Goal: Task Accomplishment & Management: Complete application form

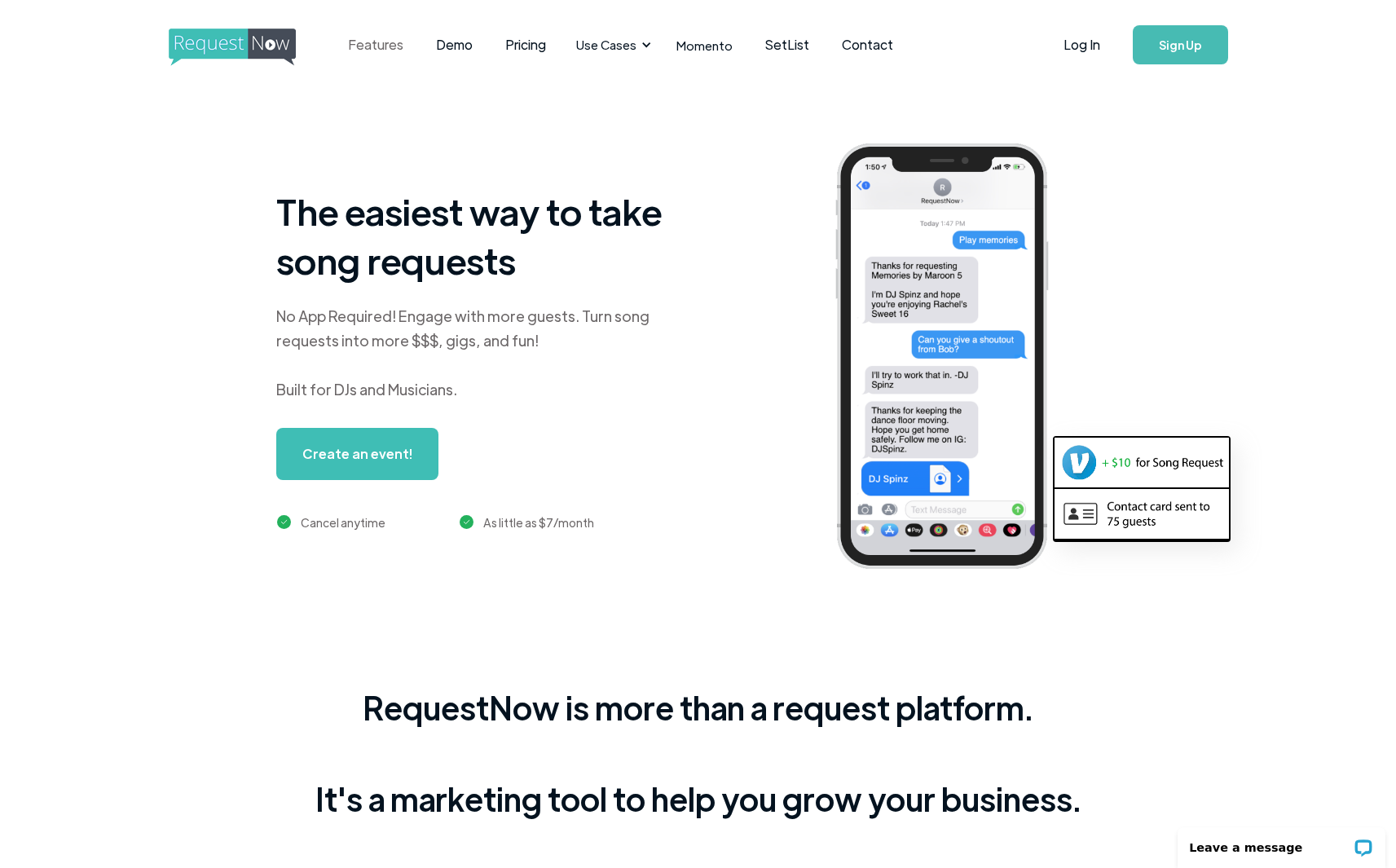
click at [390, 35] on link "Features" at bounding box center [375, 44] width 88 height 51
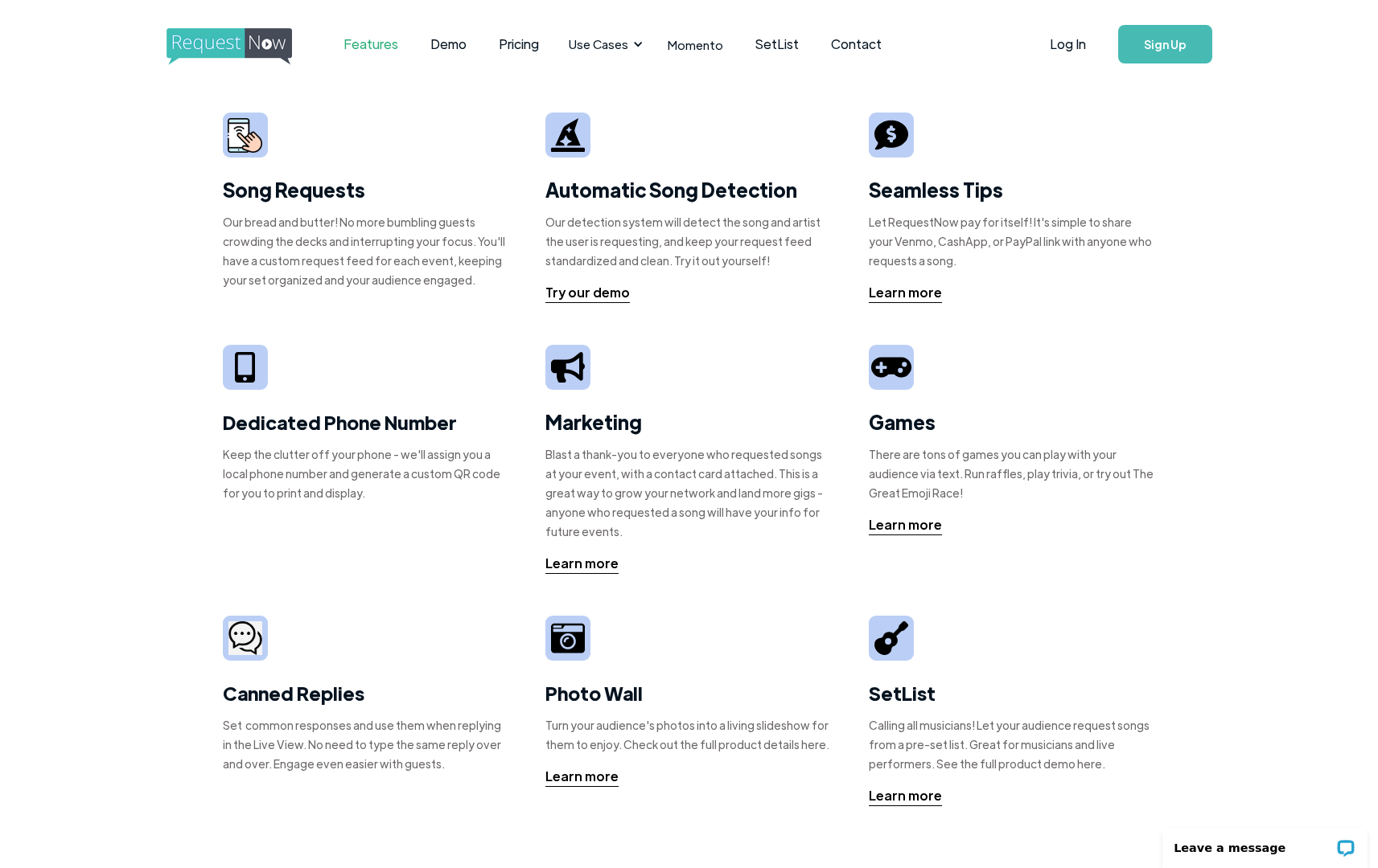
click at [1172, 52] on link "Sign Up" at bounding box center [1165, 44] width 94 height 39
click at [512, 50] on link "Pricing" at bounding box center [518, 44] width 73 height 50
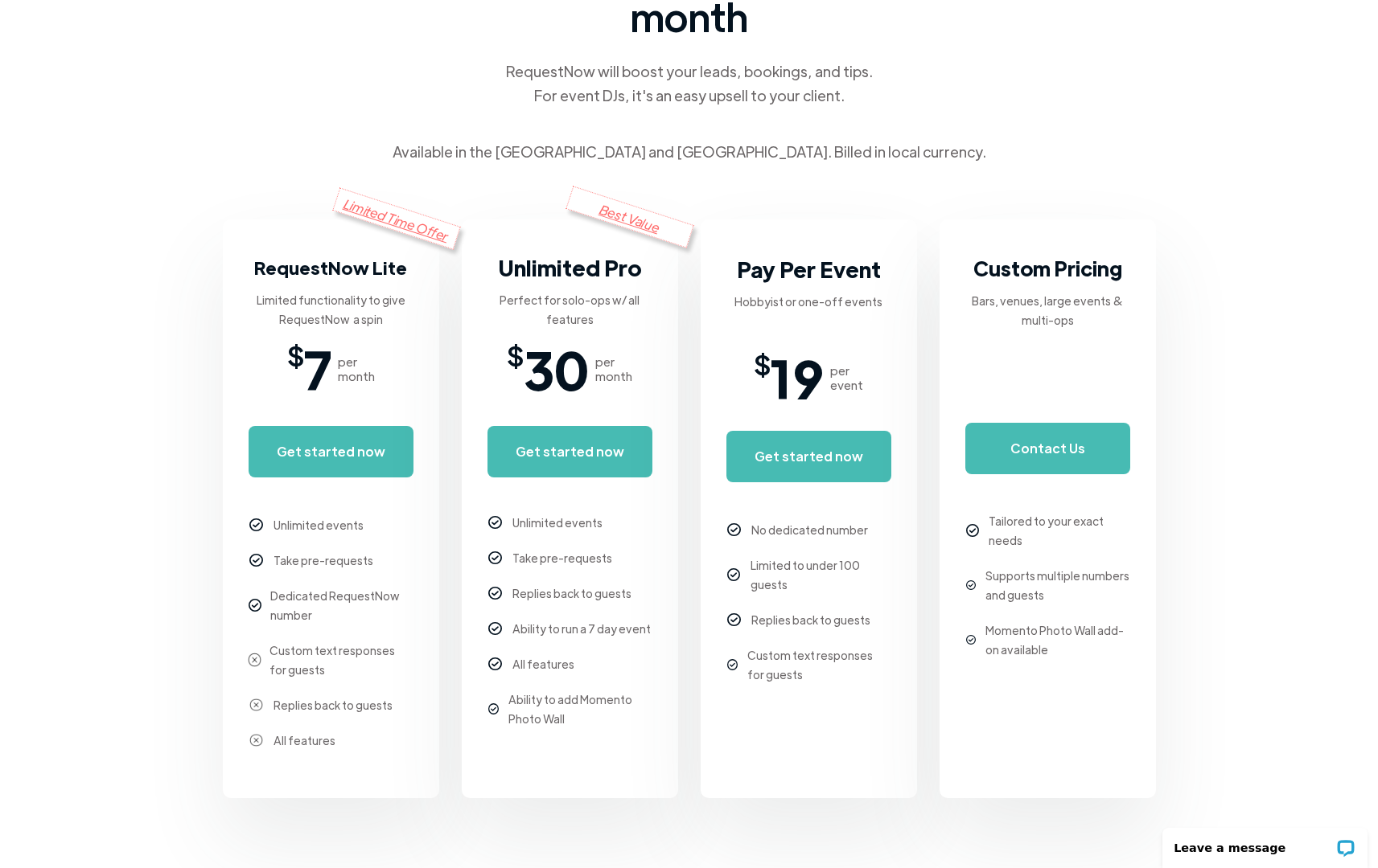
scroll to position [163, 0]
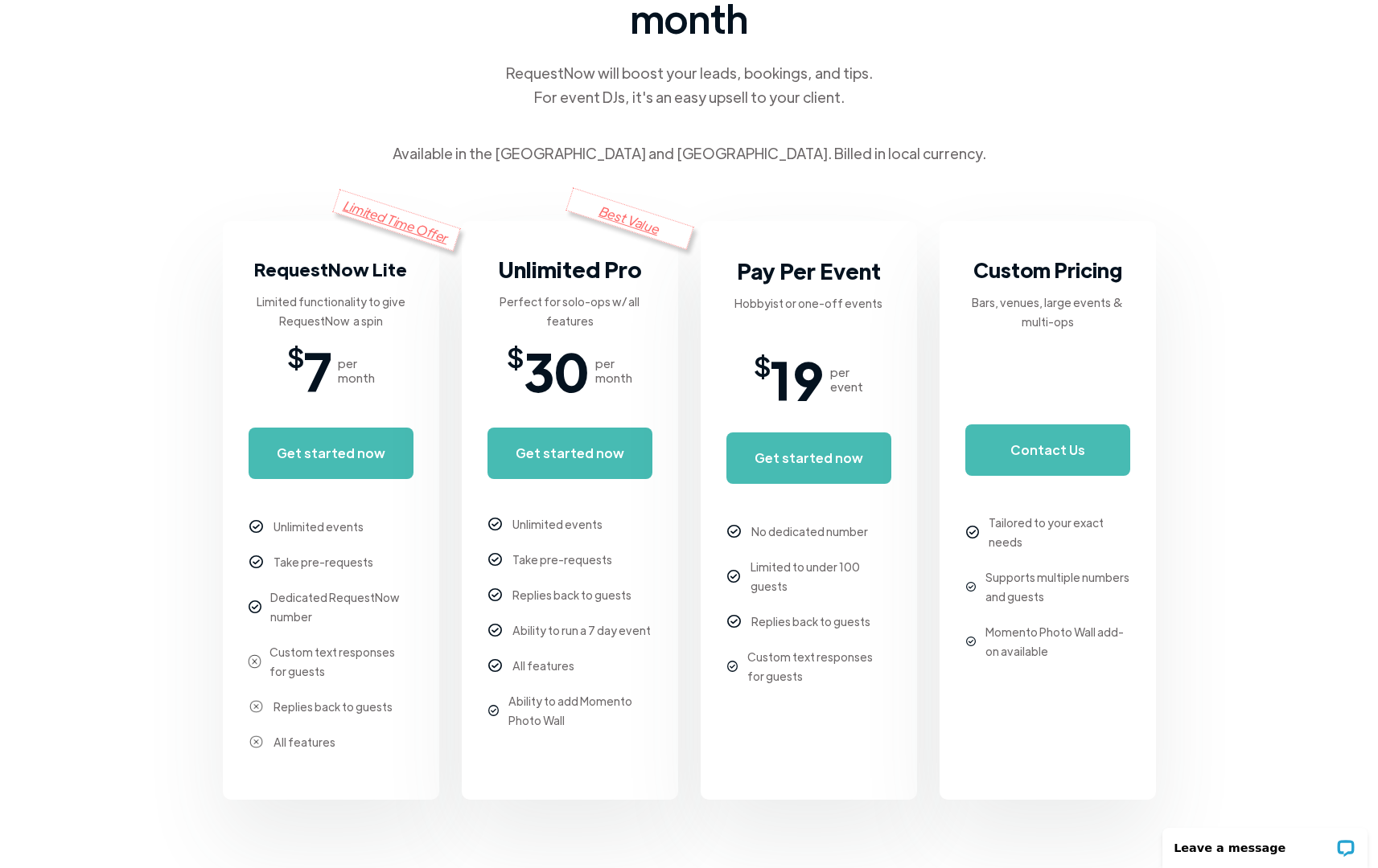
click at [117, 610] on body "Features Demo Pricing Use Cases Wedding + Private Events Karaoke DJs Bar/Club &…" at bounding box center [689, 816] width 1378 height 1959
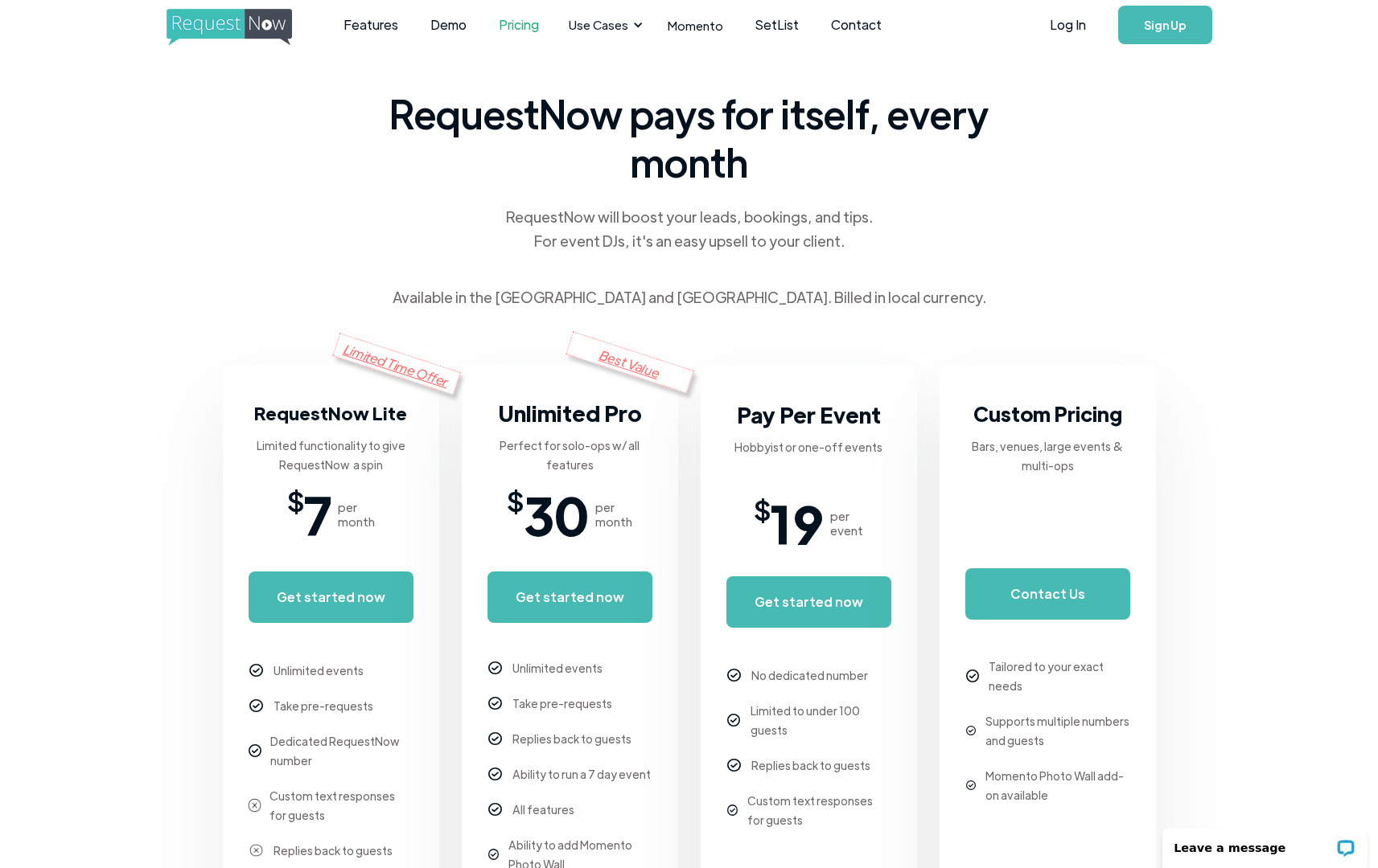
scroll to position [20, 0]
click at [382, 22] on link "Features" at bounding box center [370, 24] width 87 height 50
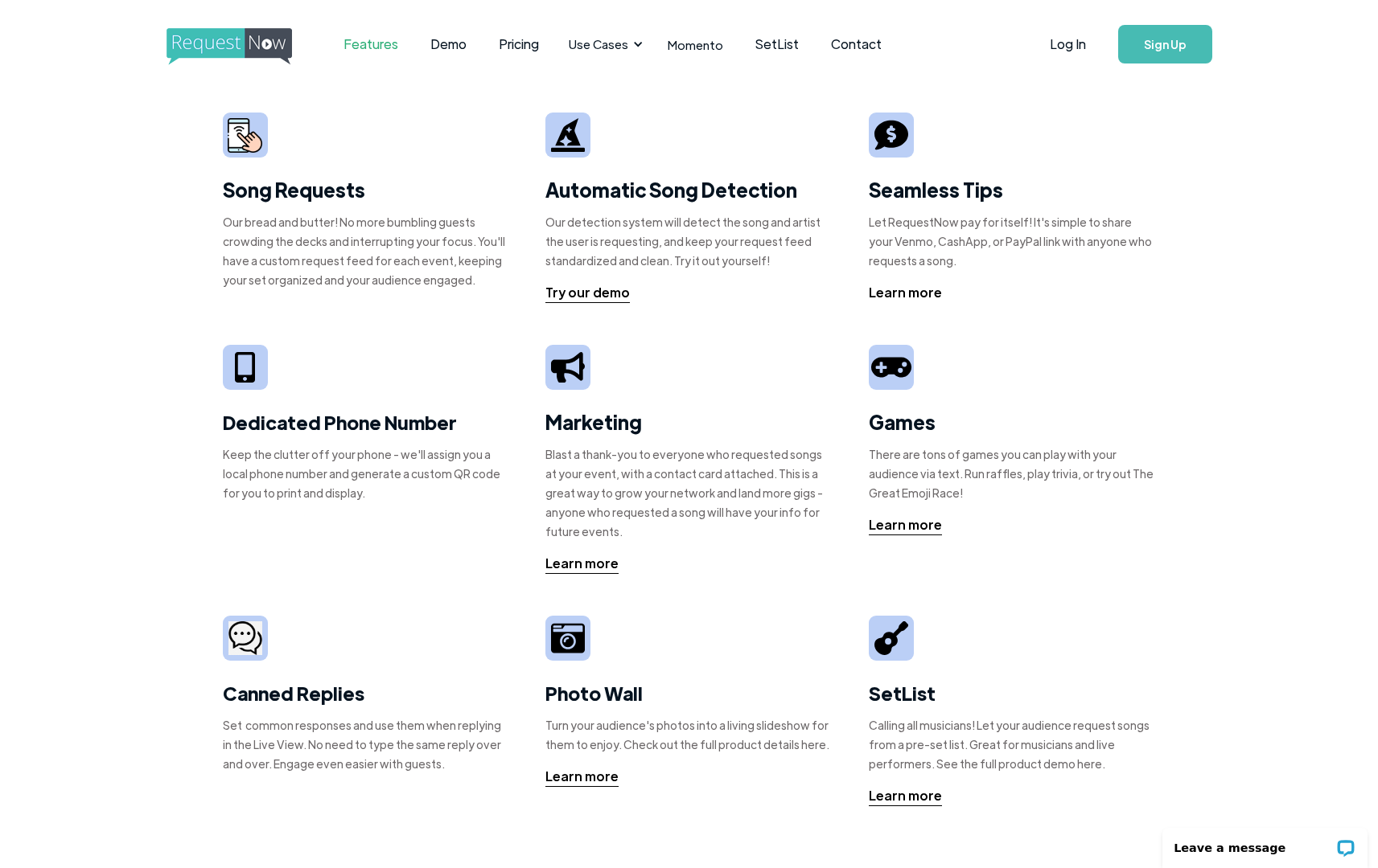
click at [911, 295] on div "Learn more" at bounding box center [904, 293] width 73 height 19
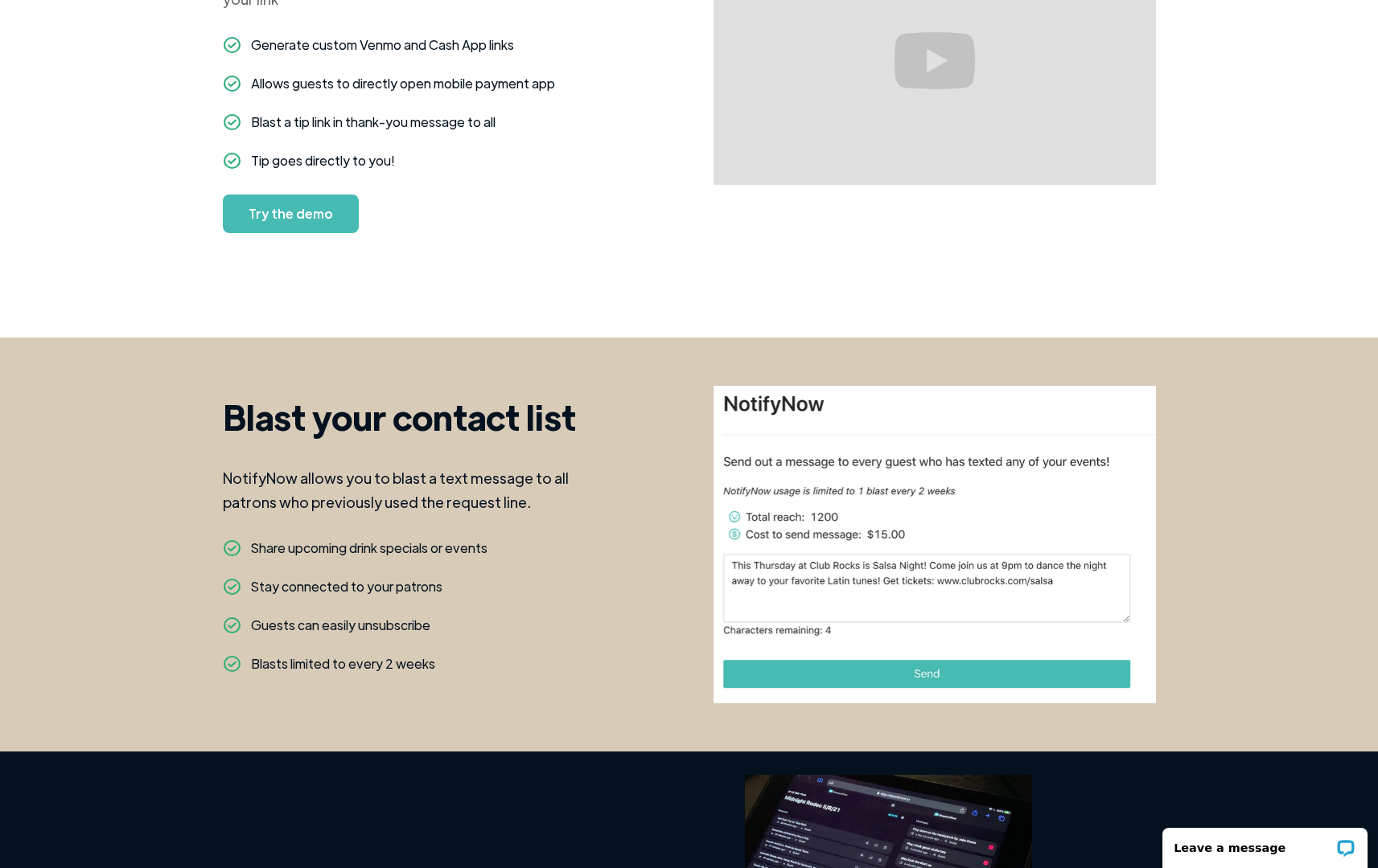
scroll to position [1187, 0]
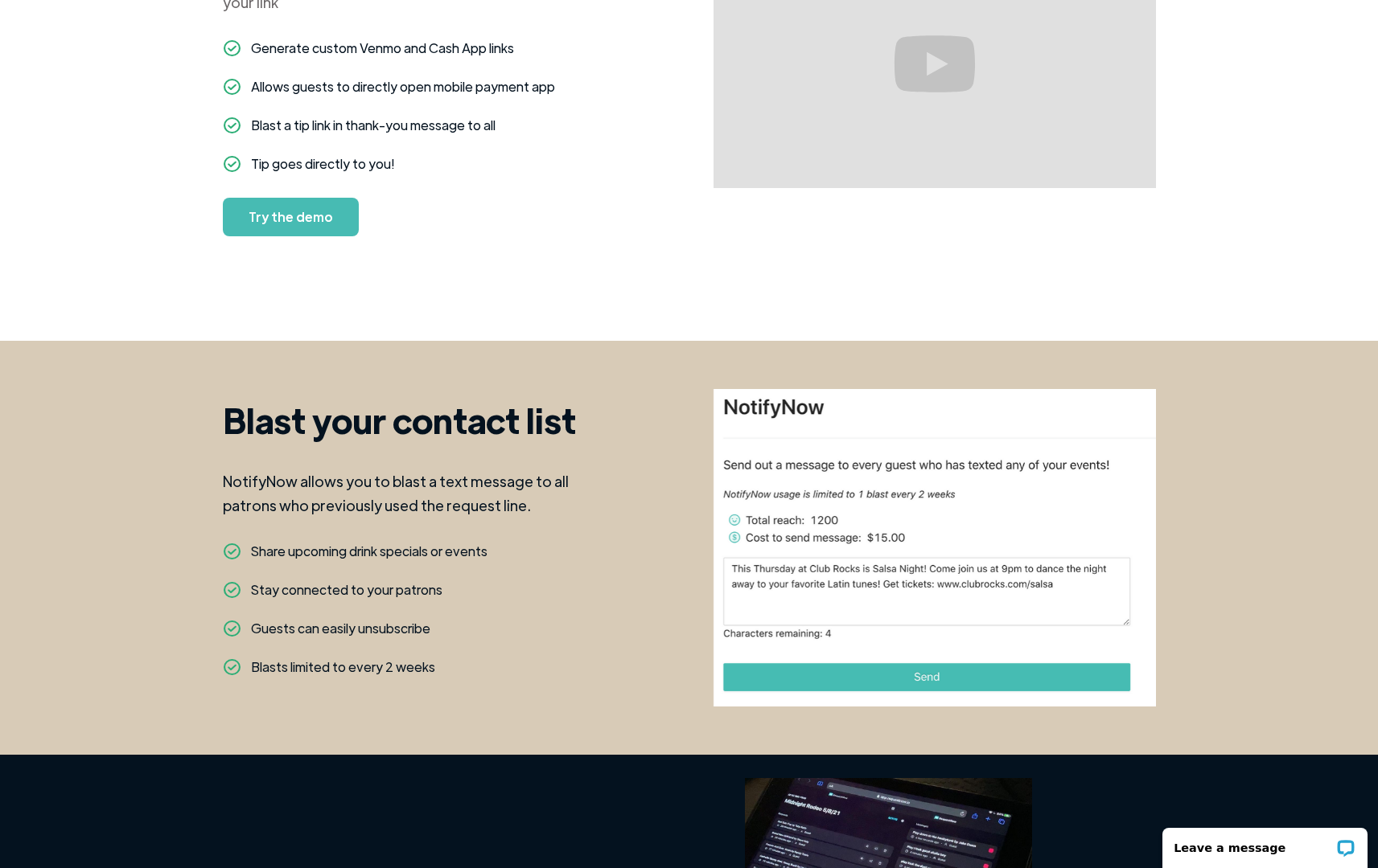
click at [141, 489] on div "Blast your contact list NotifyNow allows you to blast a text message to all pat…" at bounding box center [689, 548] width 1378 height 414
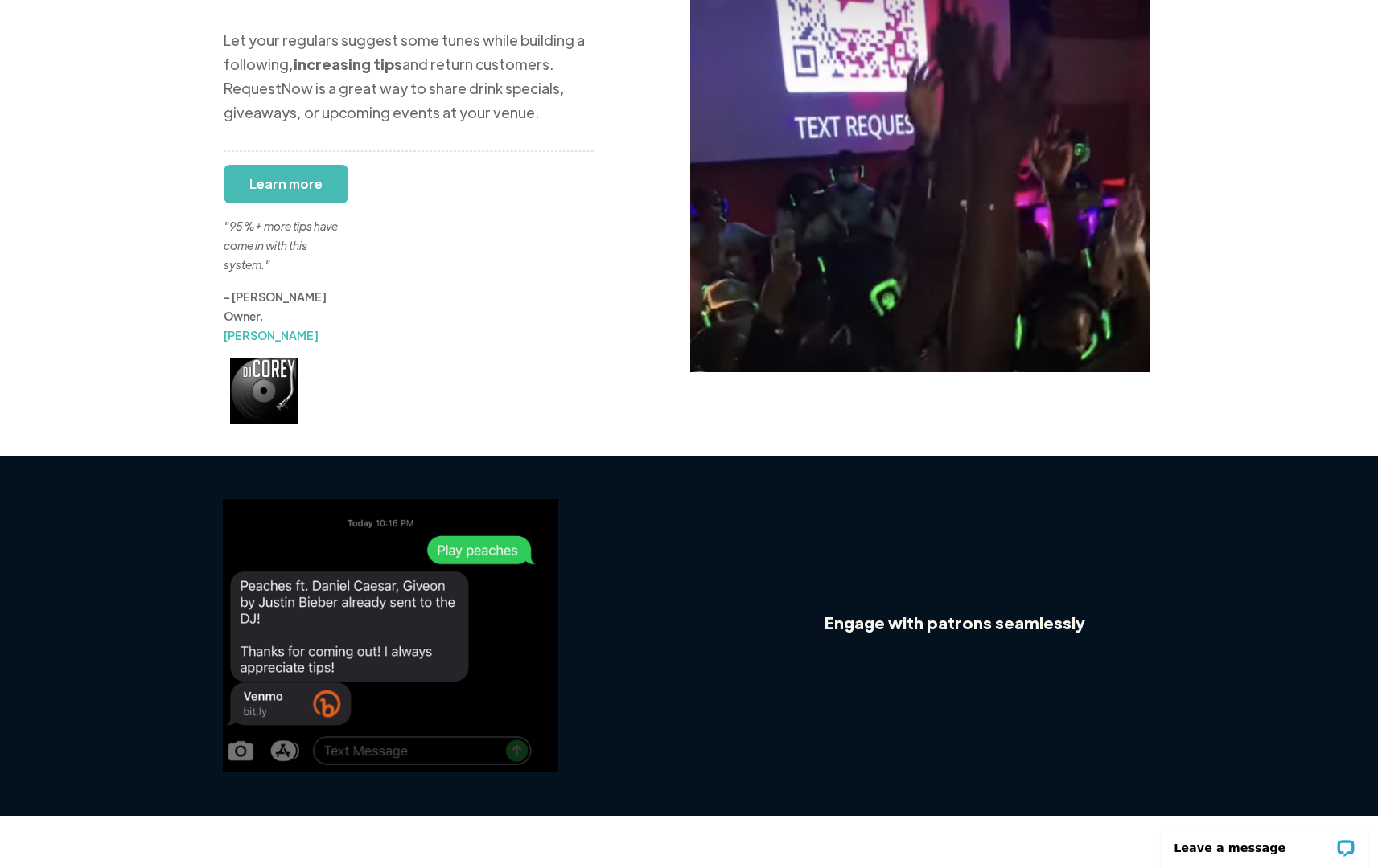
scroll to position [0, 0]
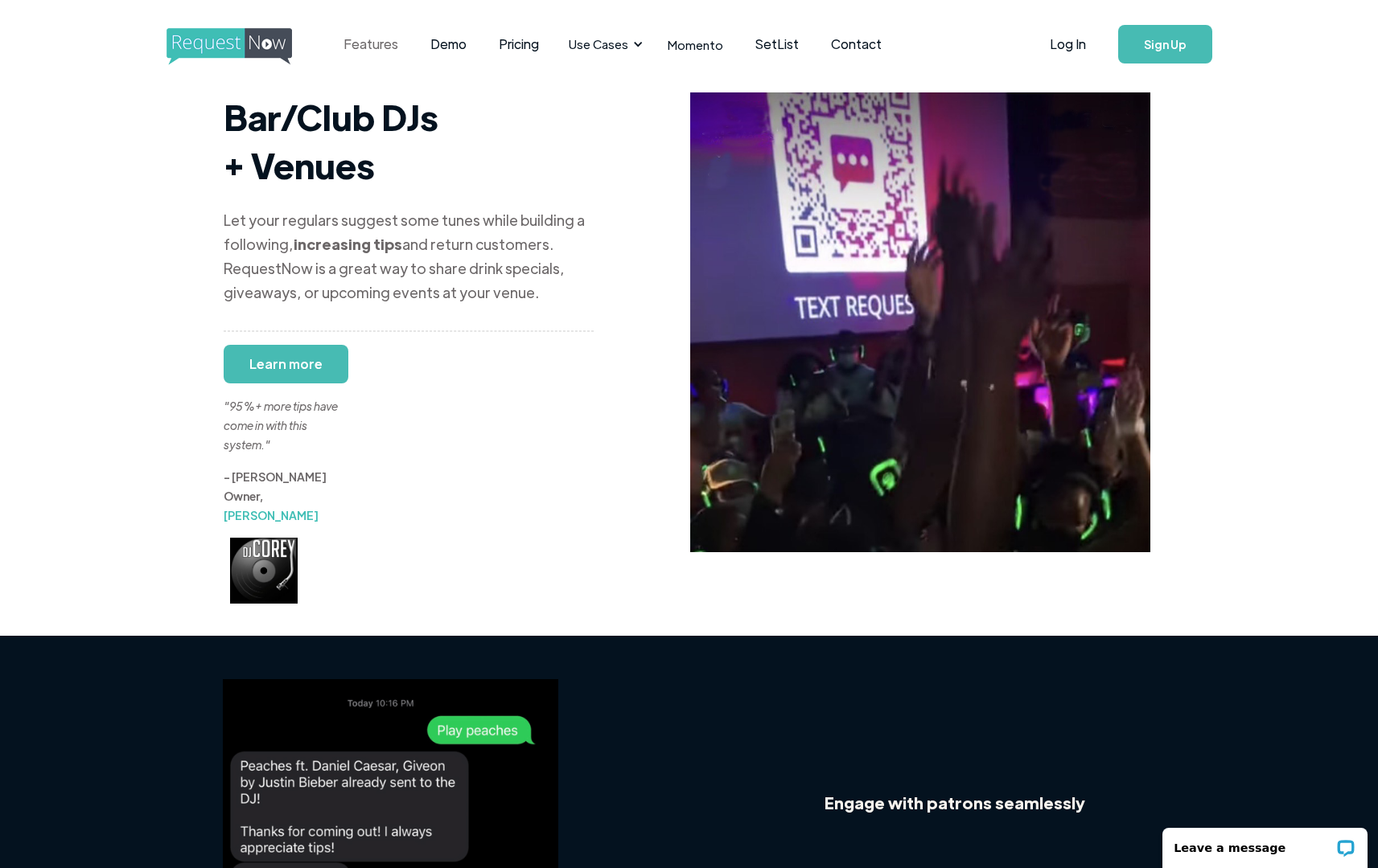
click at [364, 48] on link "Features" at bounding box center [370, 44] width 87 height 50
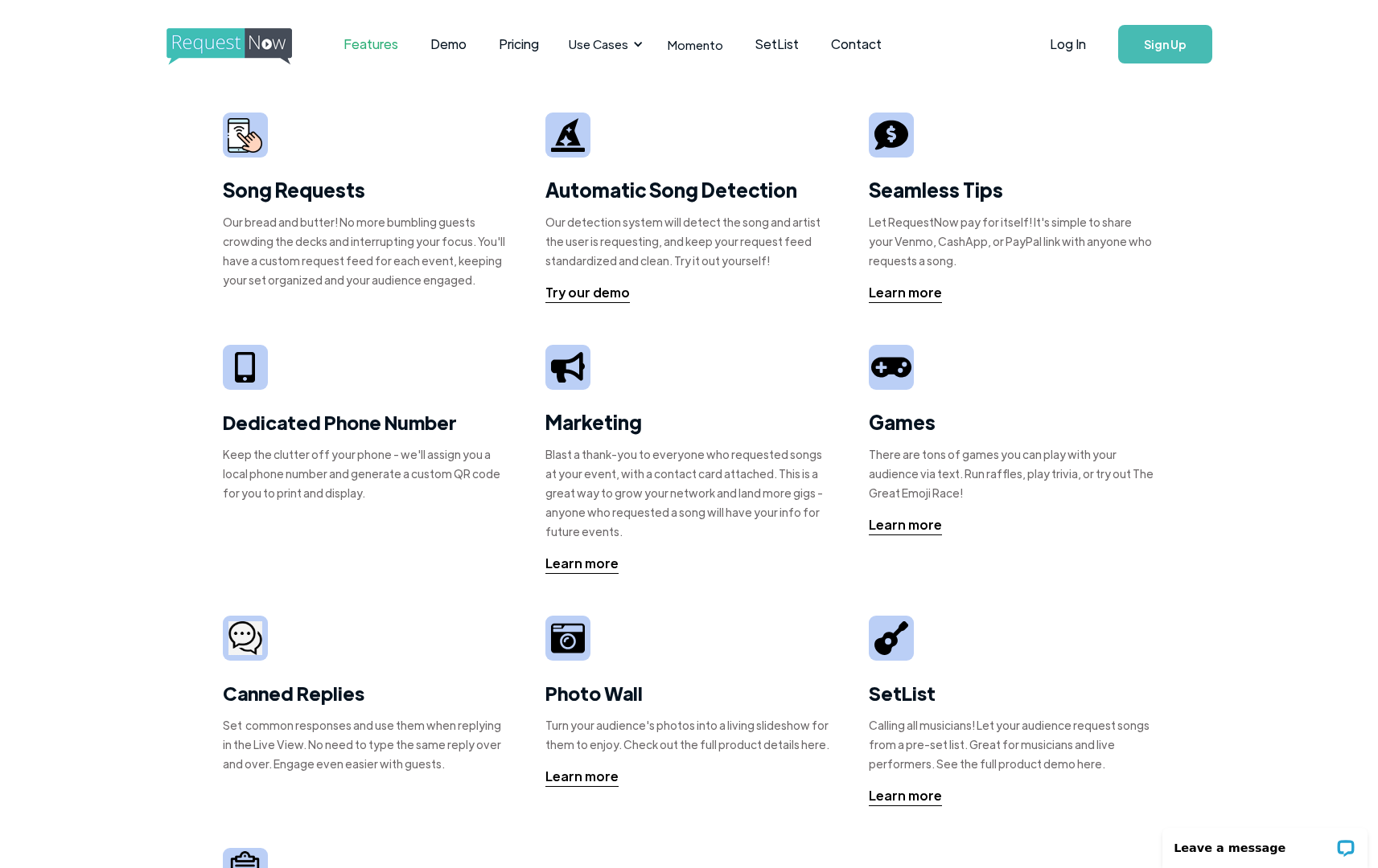
click at [1163, 44] on link "Sign Up" at bounding box center [1165, 44] width 94 height 39
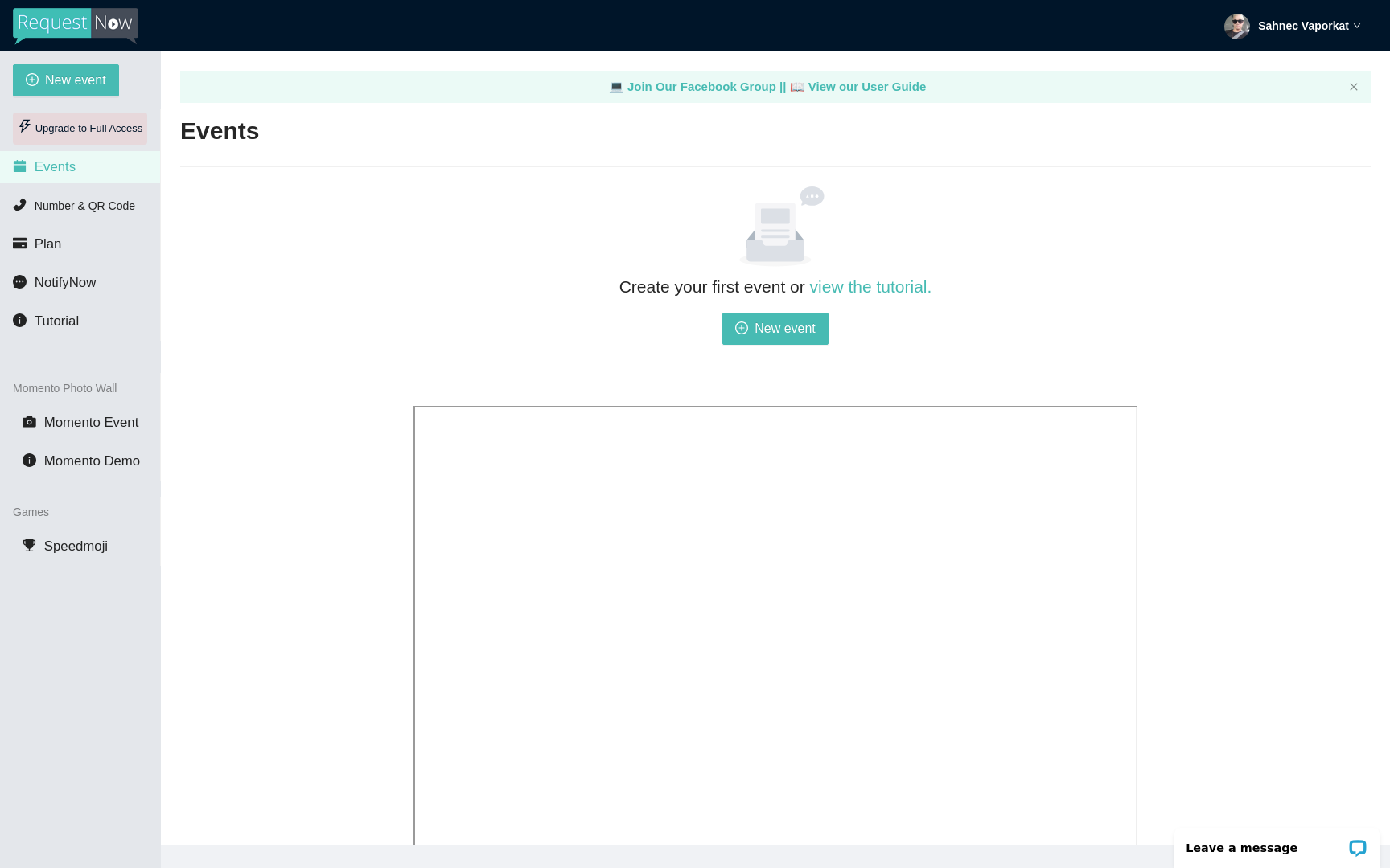
click at [97, 122] on div "Upgrade to Full Access" at bounding box center [80, 128] width 134 height 32
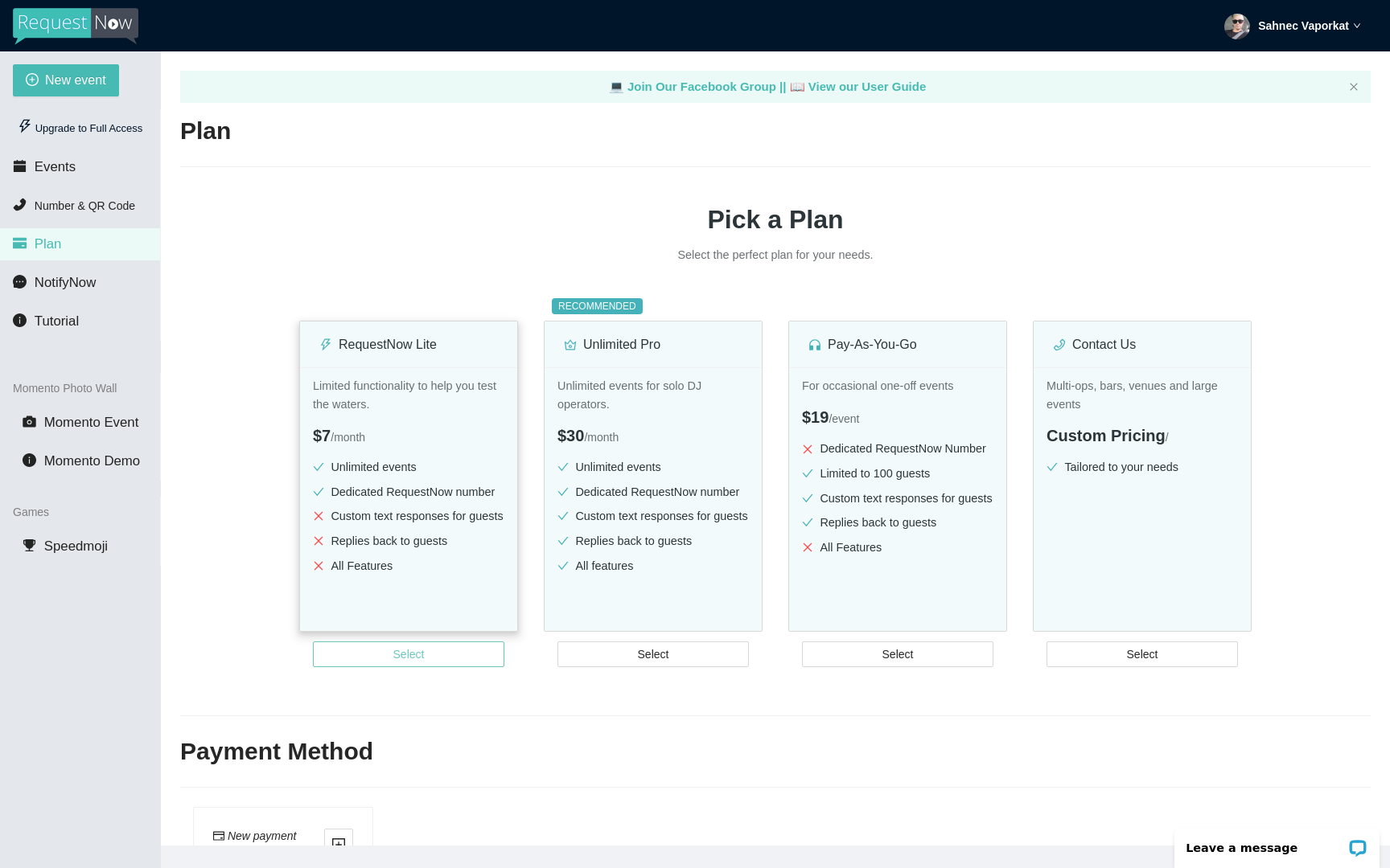
click at [401, 663] on span "Select" at bounding box center [409, 654] width 32 height 18
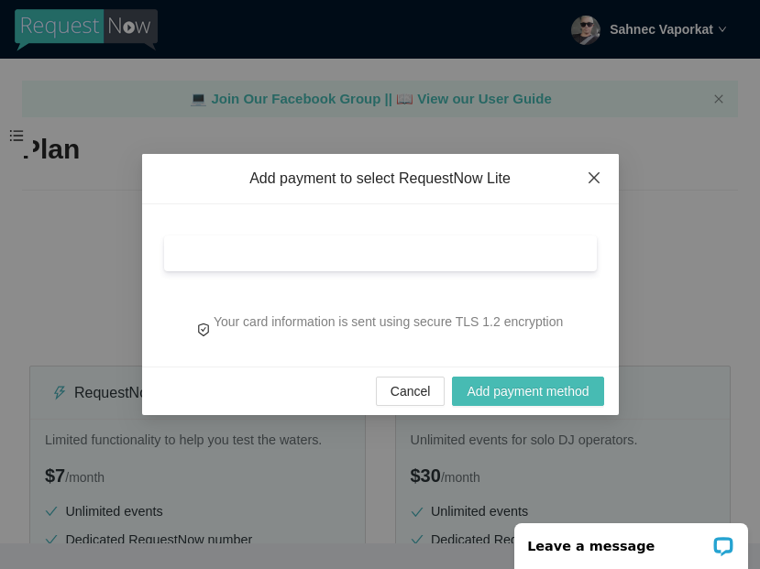
click at [601, 170] on span "Close" at bounding box center [594, 179] width 50 height 50
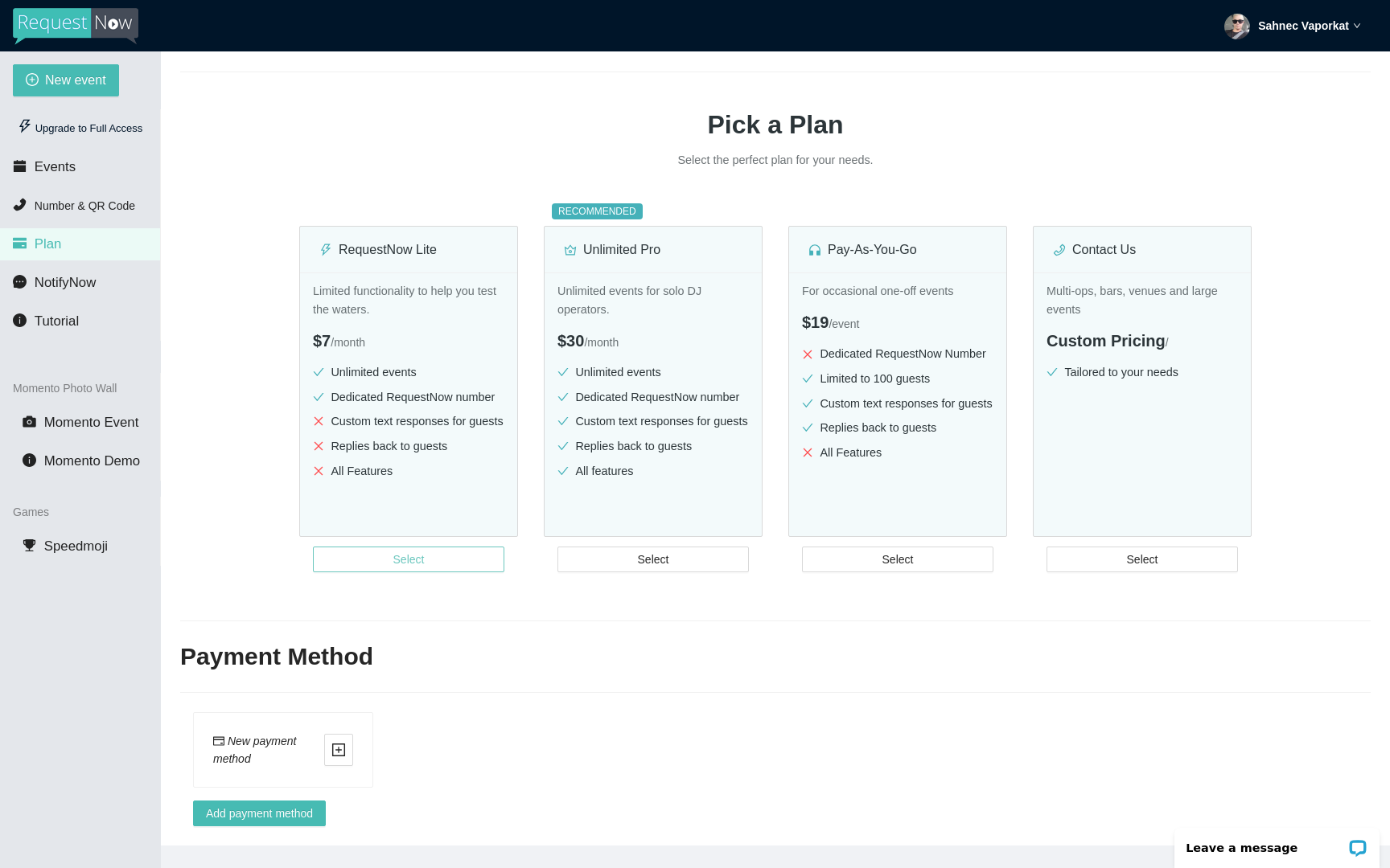
scroll to position [121, 0]
click at [1346, 28] on strong "Sahnec Vaporkat" at bounding box center [1303, 25] width 91 height 13
click at [1265, 73] on span "Profile" at bounding box center [1272, 70] width 39 height 15
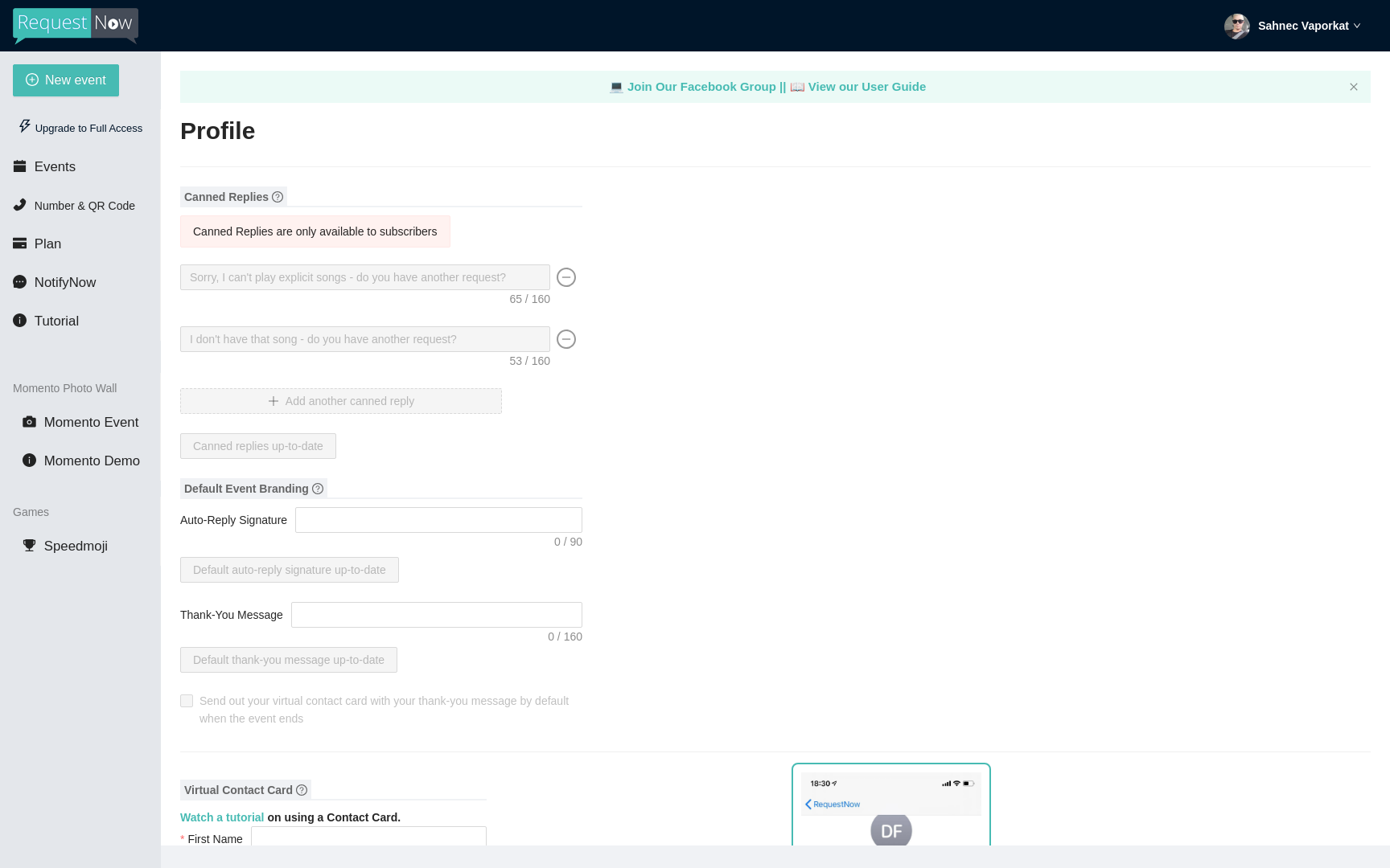
type input "Sahnec"
type input "Vaporkat"
type input "Charlie’s Denver"
type input "DJ"
type input "(720) 474-6606"
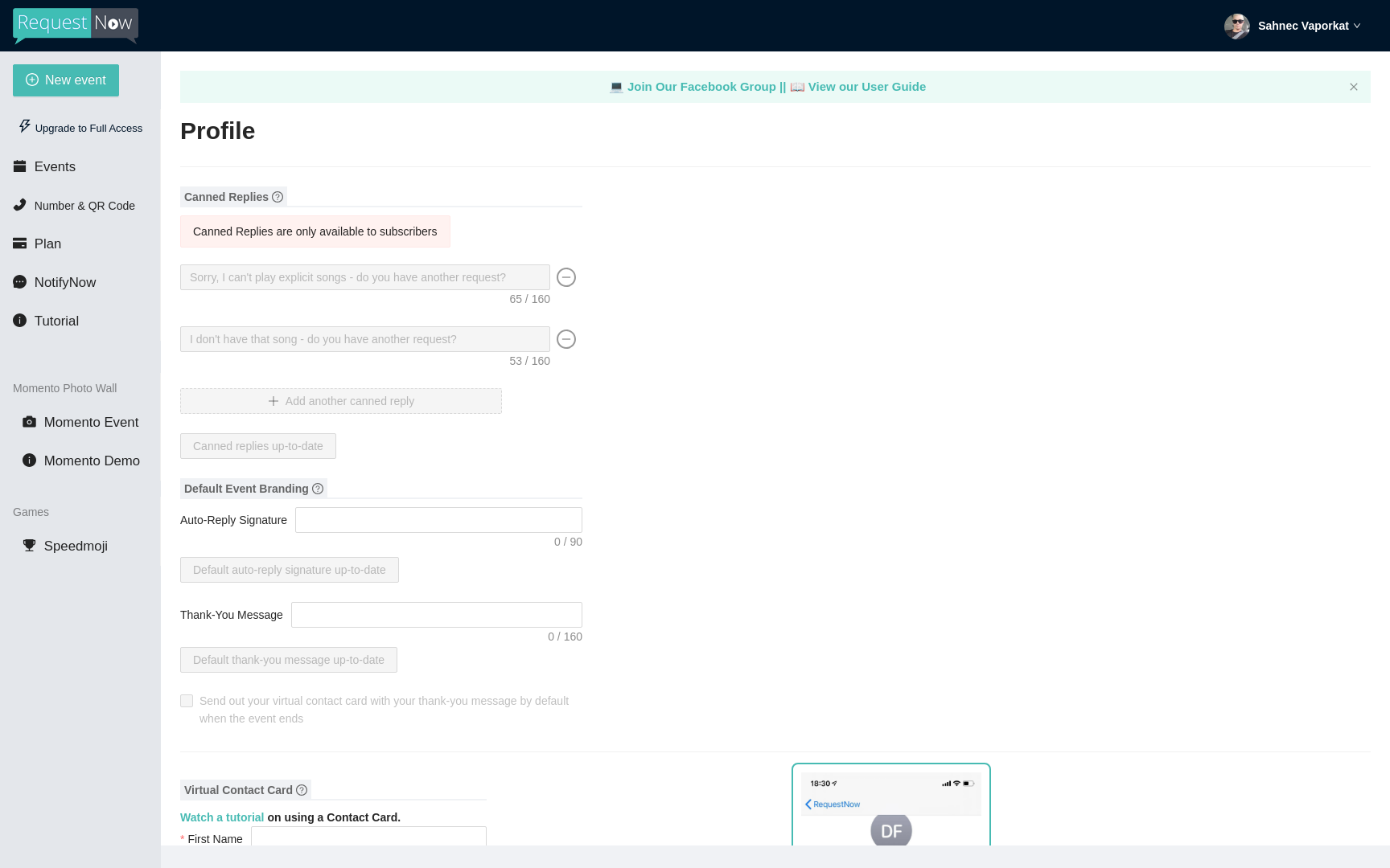
type input "katvapor@gmail.com"
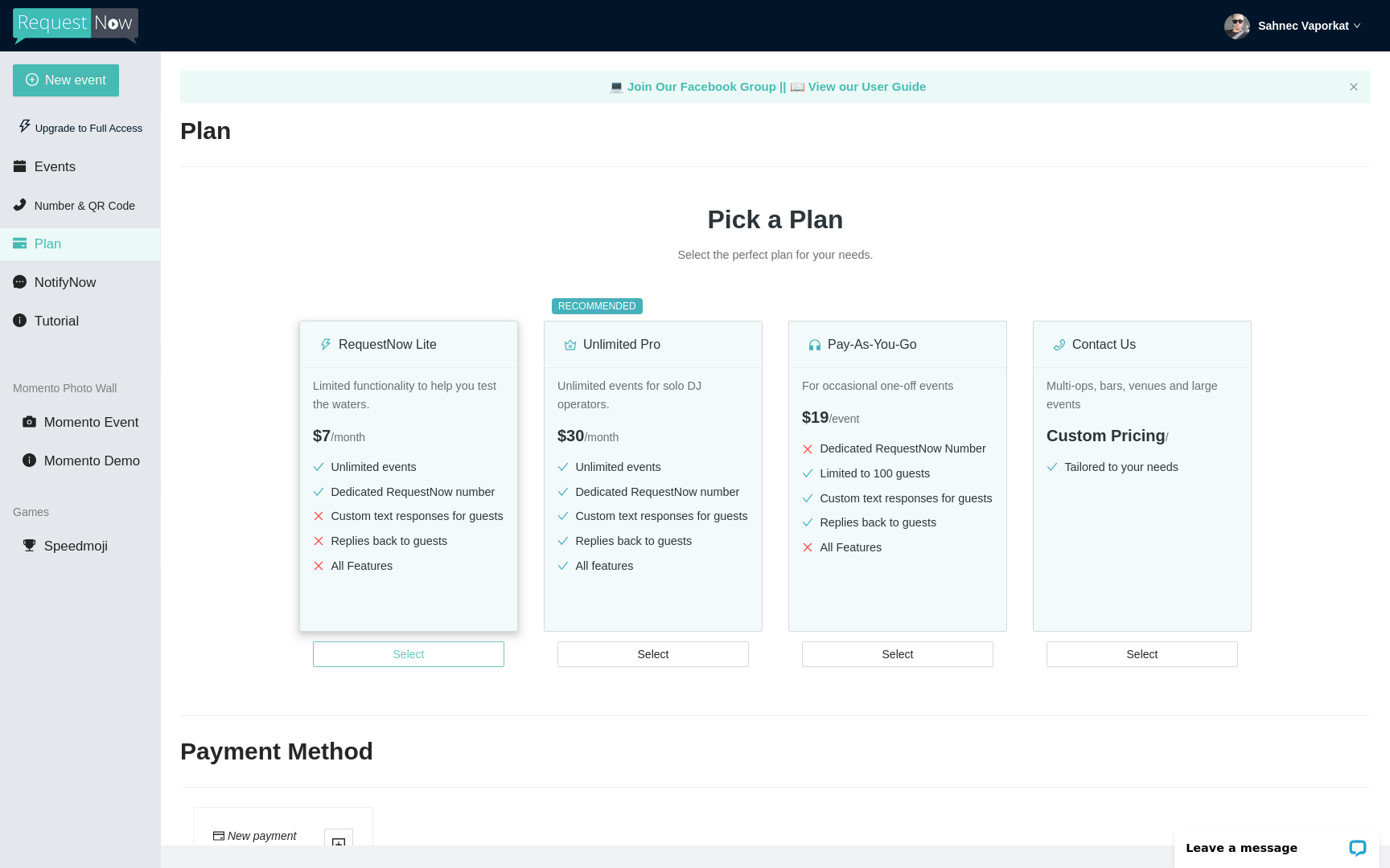
click at [412, 663] on span "Select" at bounding box center [409, 654] width 32 height 18
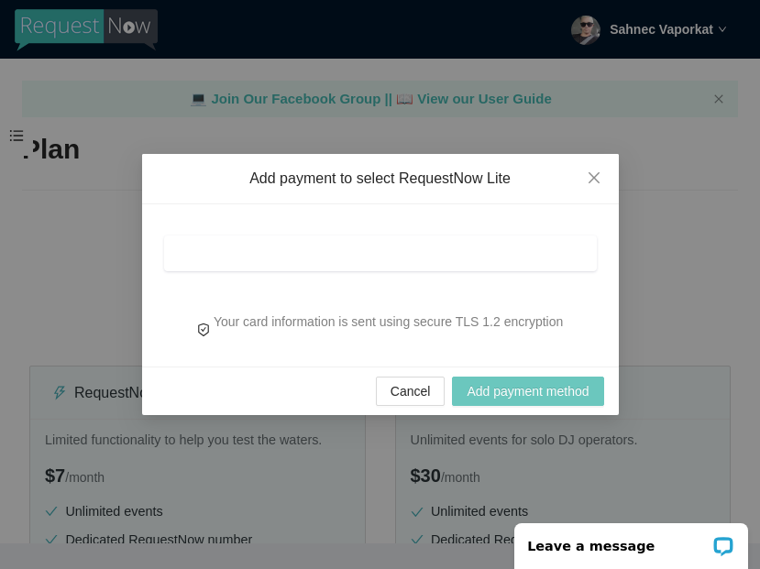
click at [509, 397] on span "Add payment method" at bounding box center [528, 391] width 122 height 20
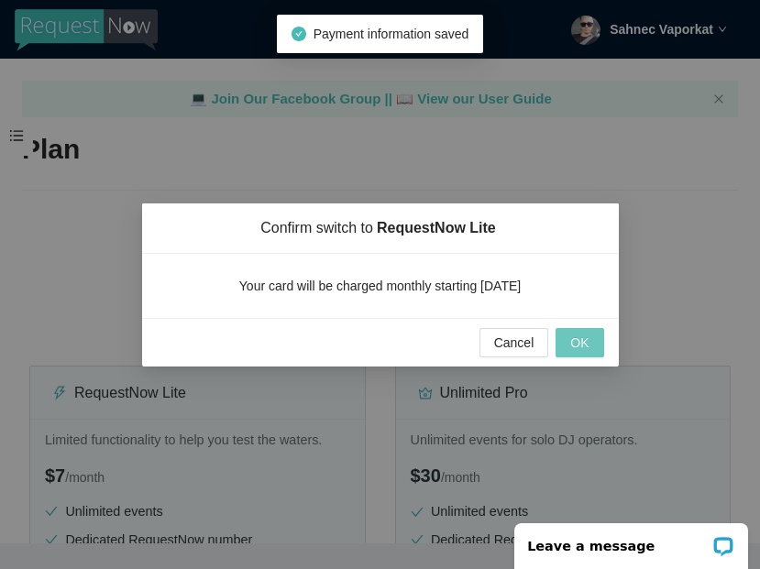
click at [582, 352] on span "OK" at bounding box center [579, 343] width 18 height 20
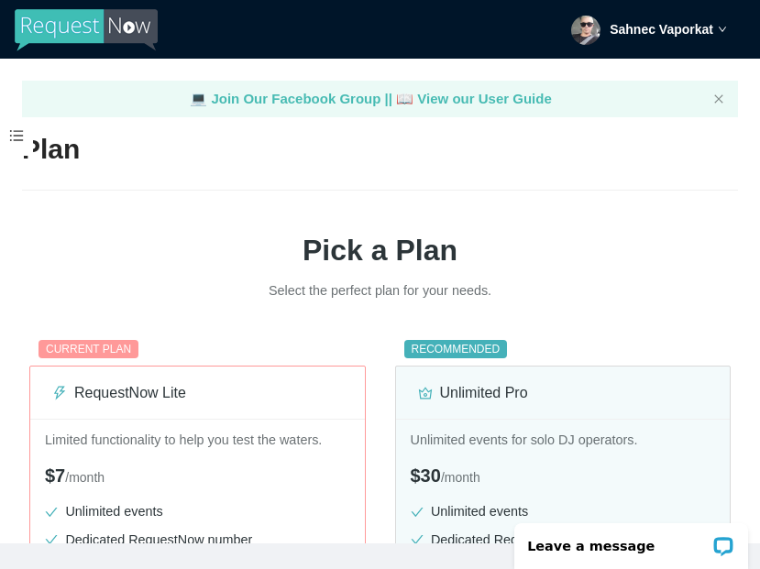
click at [18, 139] on span at bounding box center [16, 136] width 33 height 39
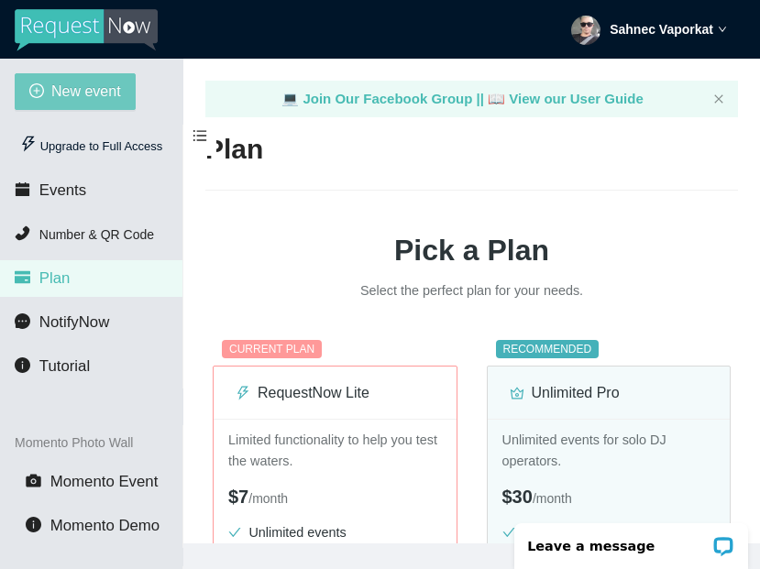
click at [92, 86] on span "New event" at bounding box center [86, 91] width 70 height 23
type textarea "https://virtualdj.com/ask/DJ_Spinz"
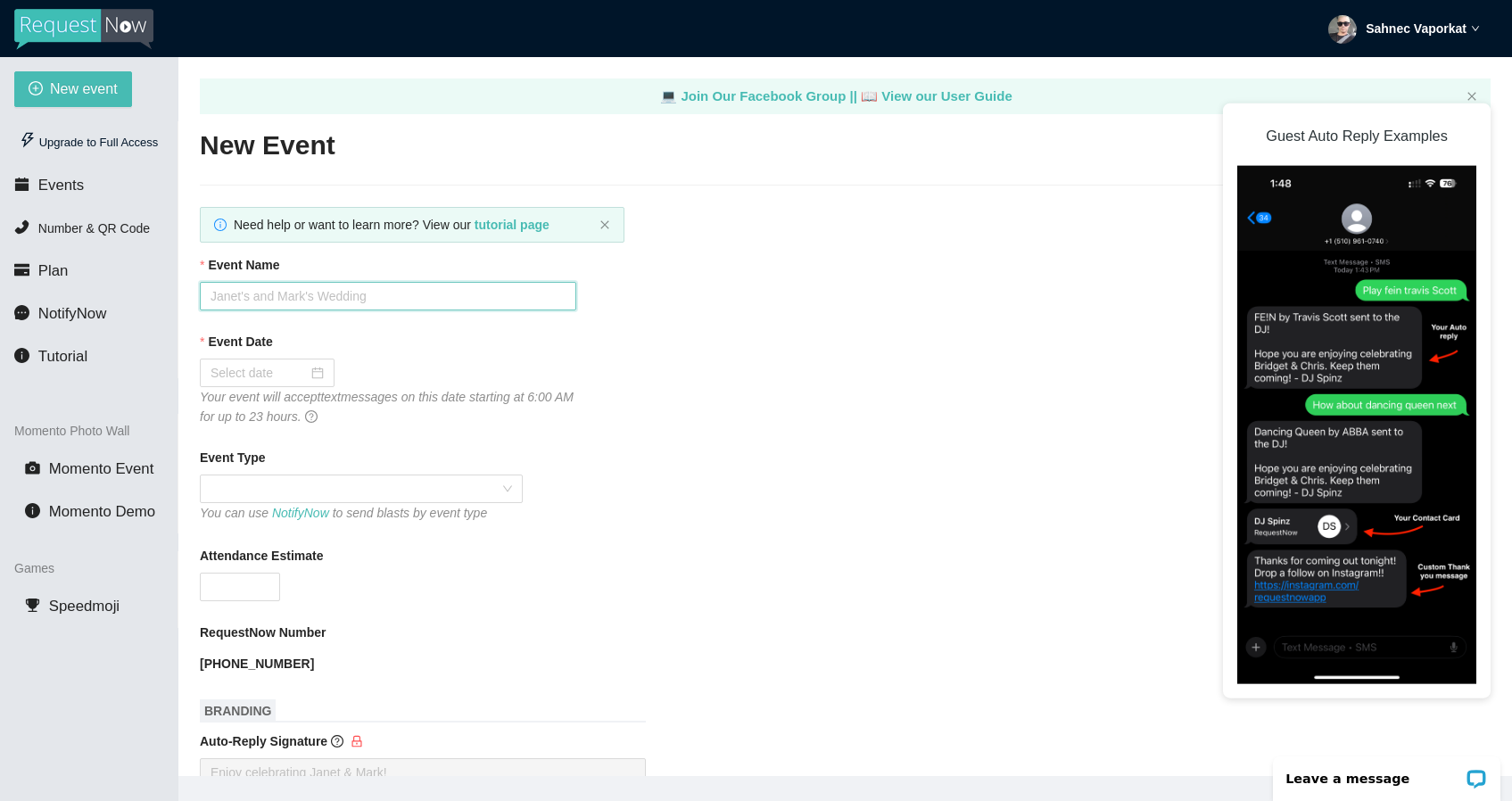
click at [421, 305] on input "Event Name" at bounding box center [387, 296] width 377 height 28
type input "l"
type input "Legendaryoke with Venus Sexton"
click at [238, 374] on input "Event Date" at bounding box center [259, 373] width 97 height 19
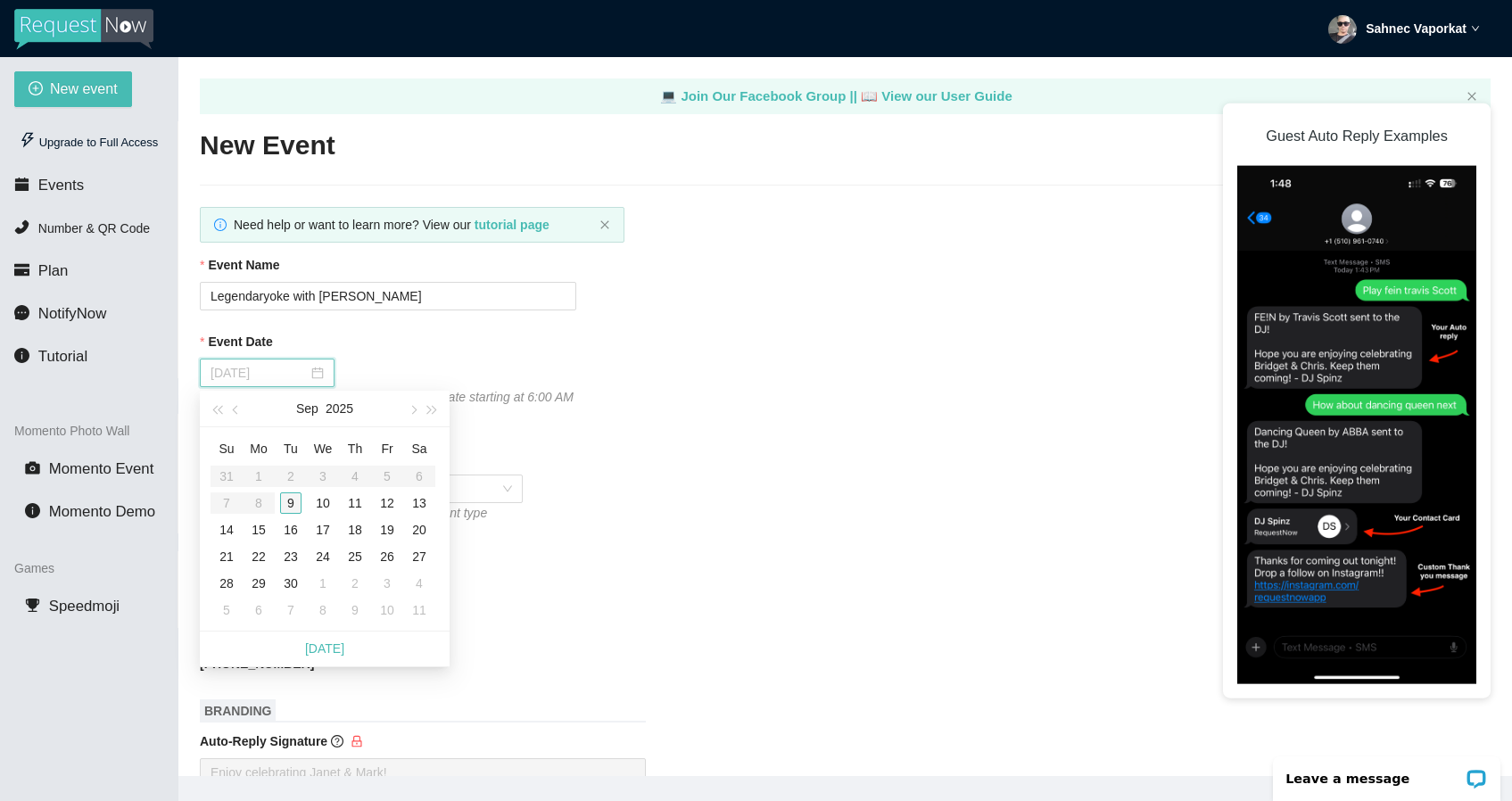
click at [289, 506] on div "9" at bounding box center [291, 503] width 21 height 21
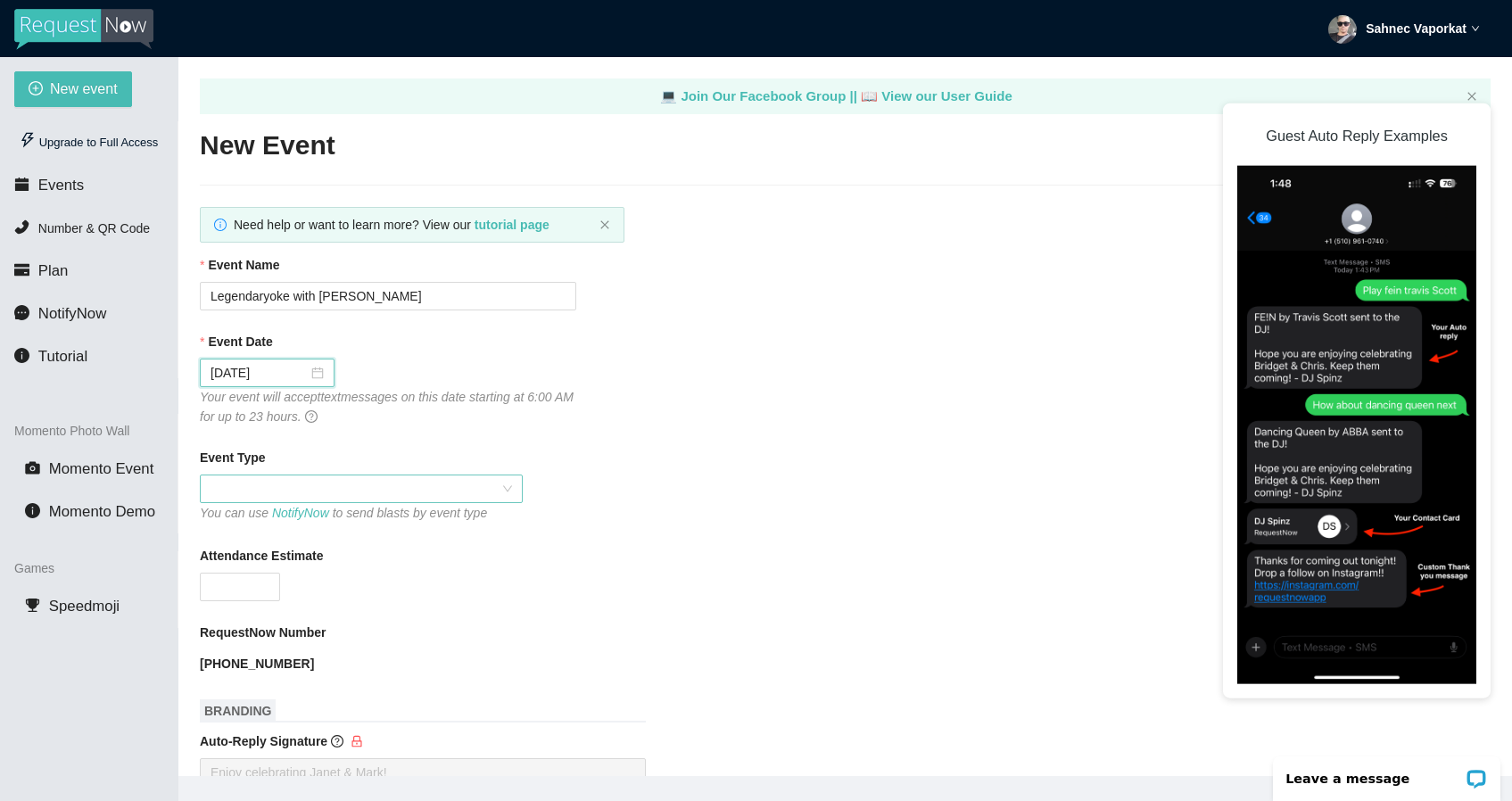
click at [300, 481] on span at bounding box center [361, 490] width 302 height 27
type input "09/09/2025"
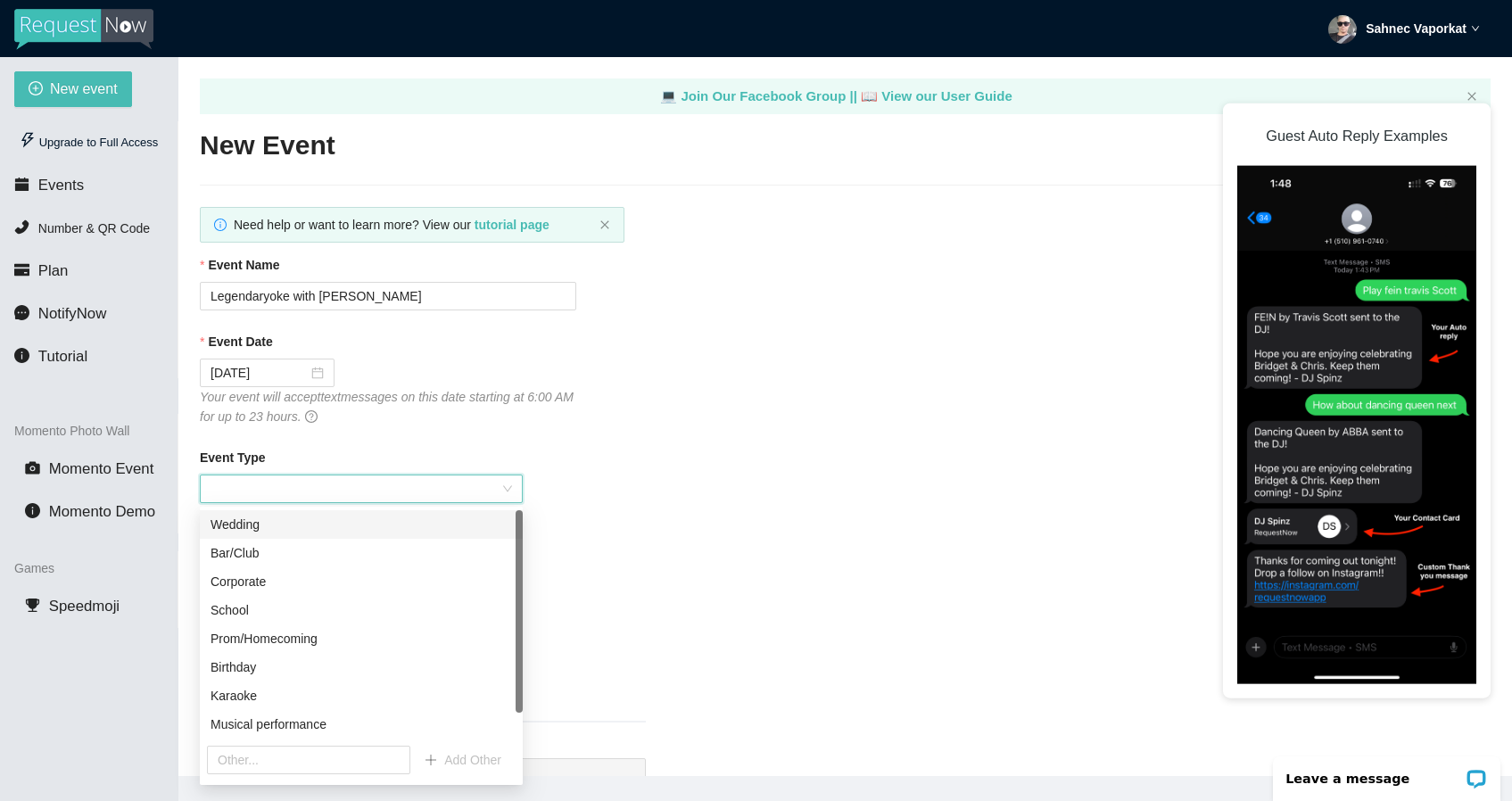
click at [347, 467] on div "Event Type" at bounding box center [845, 461] width 1291 height 27
click at [299, 553] on div "Bar/Club" at bounding box center [361, 553] width 302 height 19
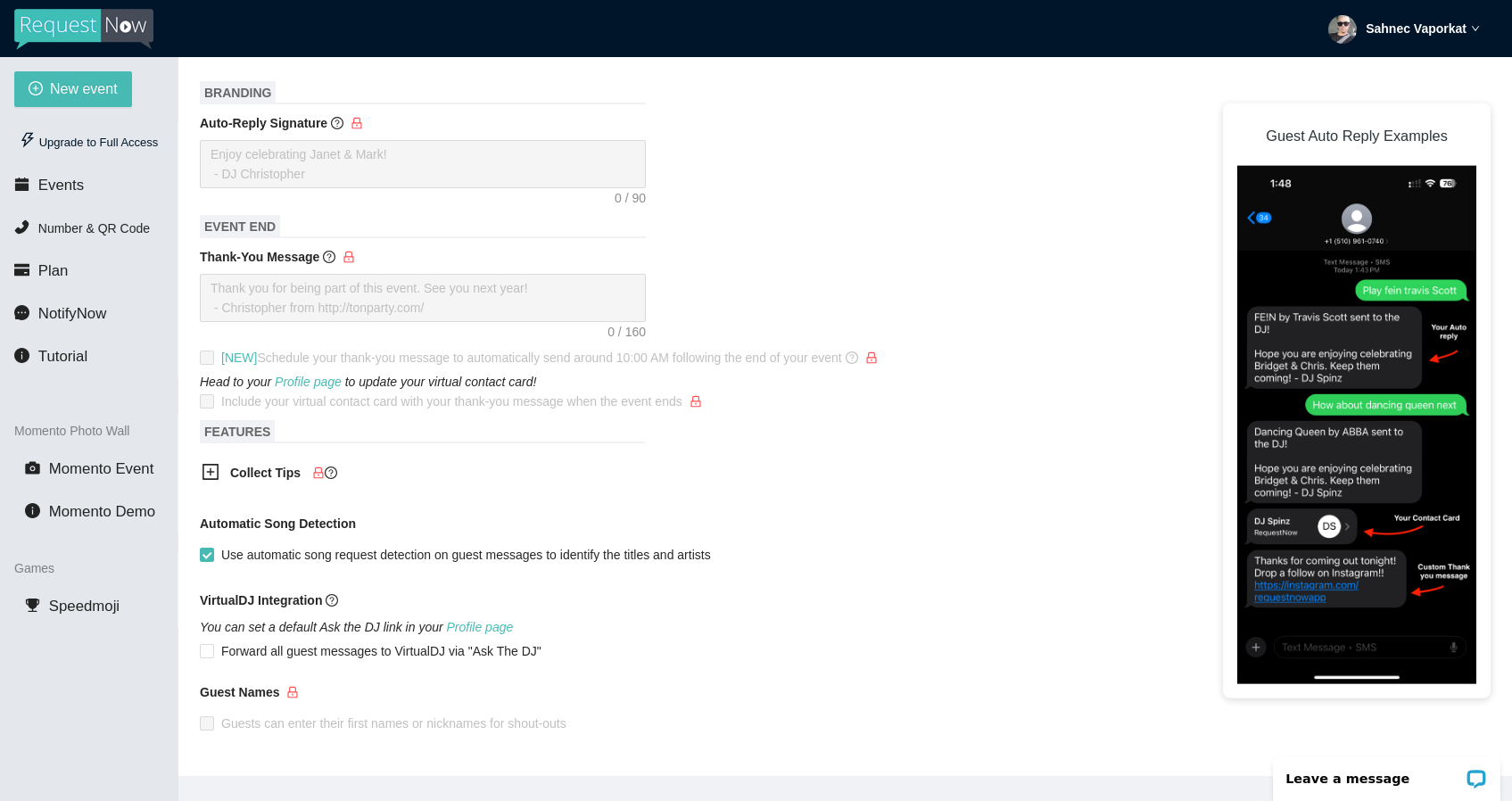
scroll to position [613, 0]
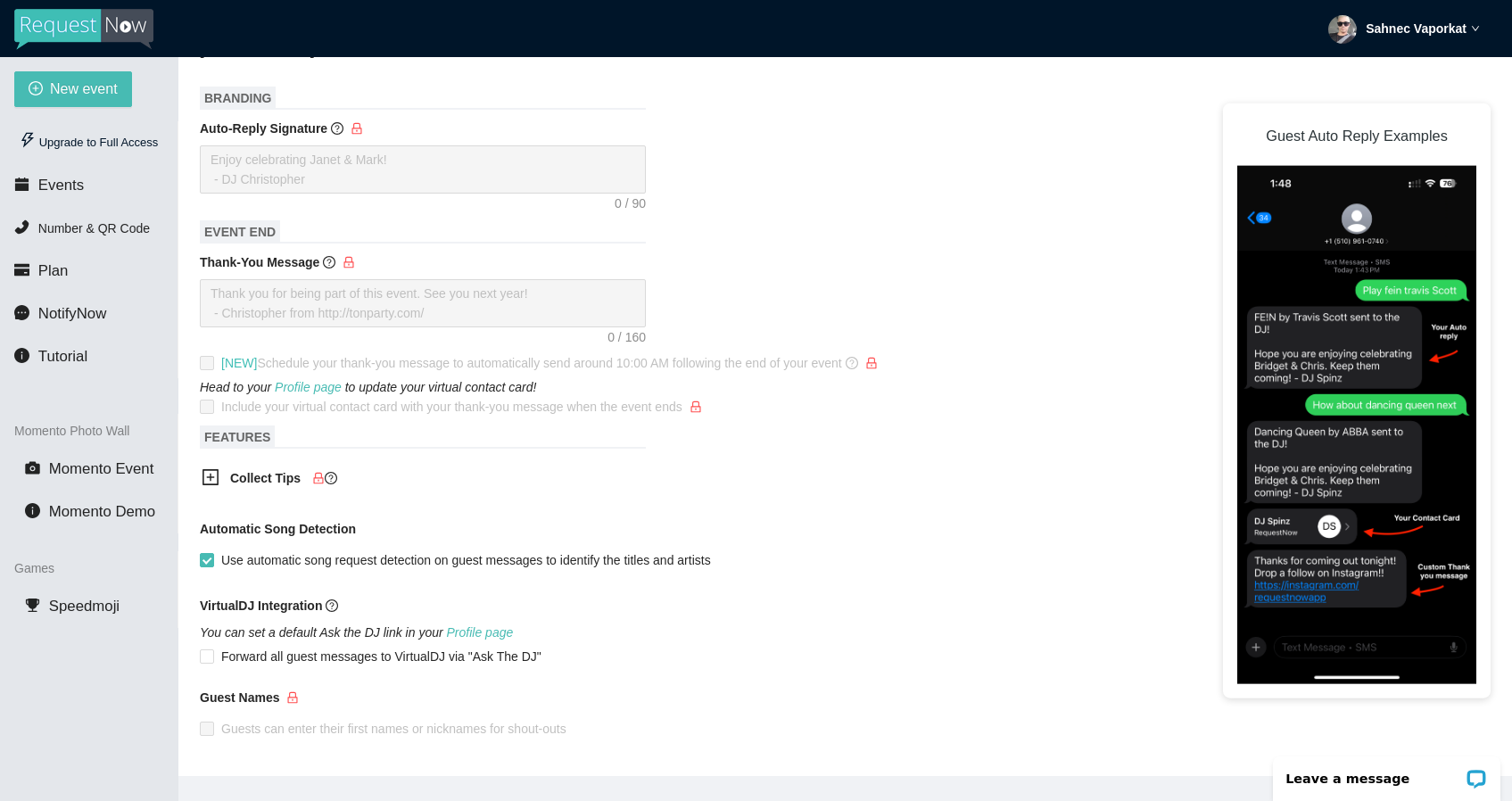
click at [214, 481] on icon "plus-square" at bounding box center [210, 477] width 18 height 18
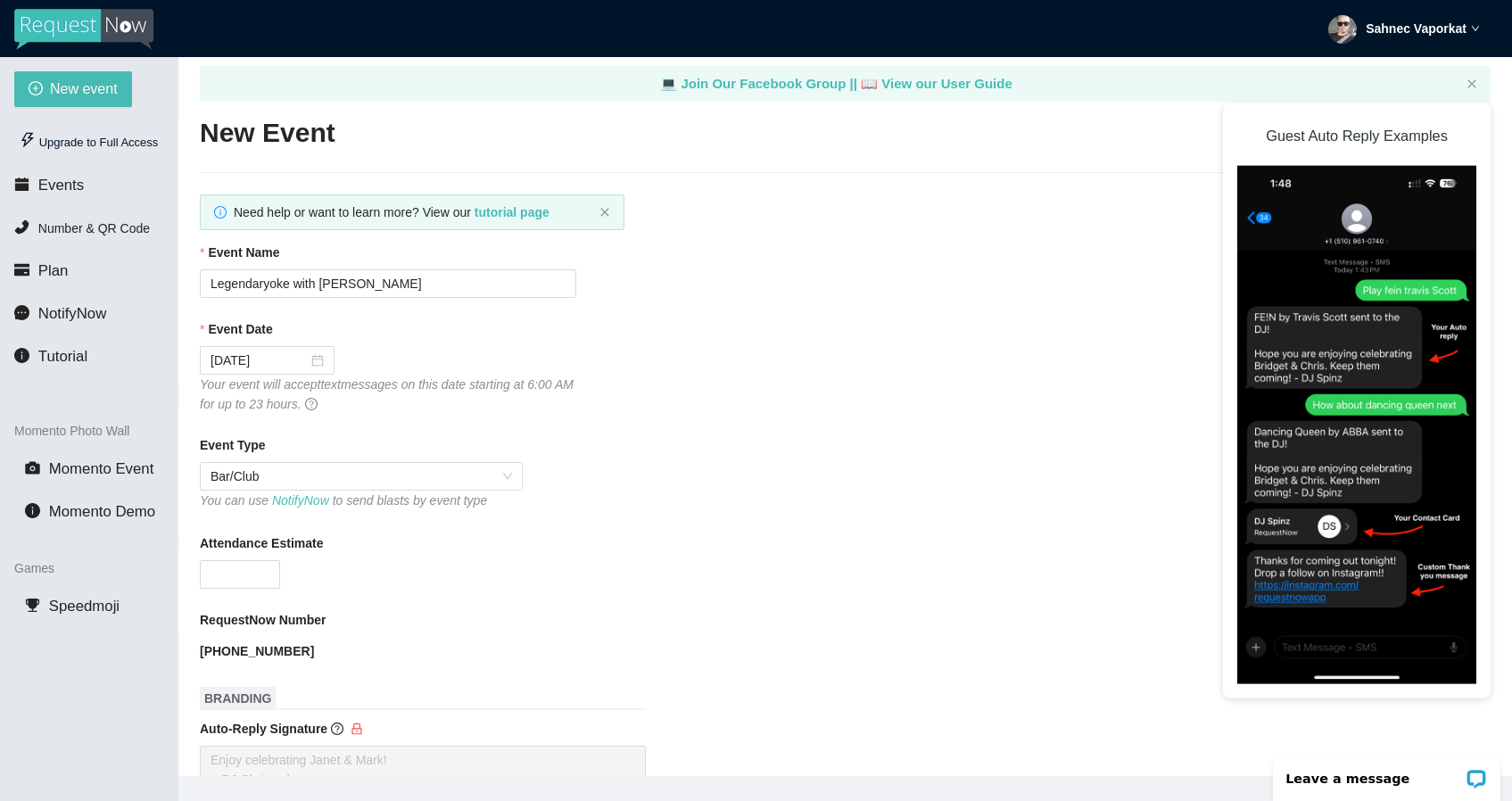
scroll to position [0, 0]
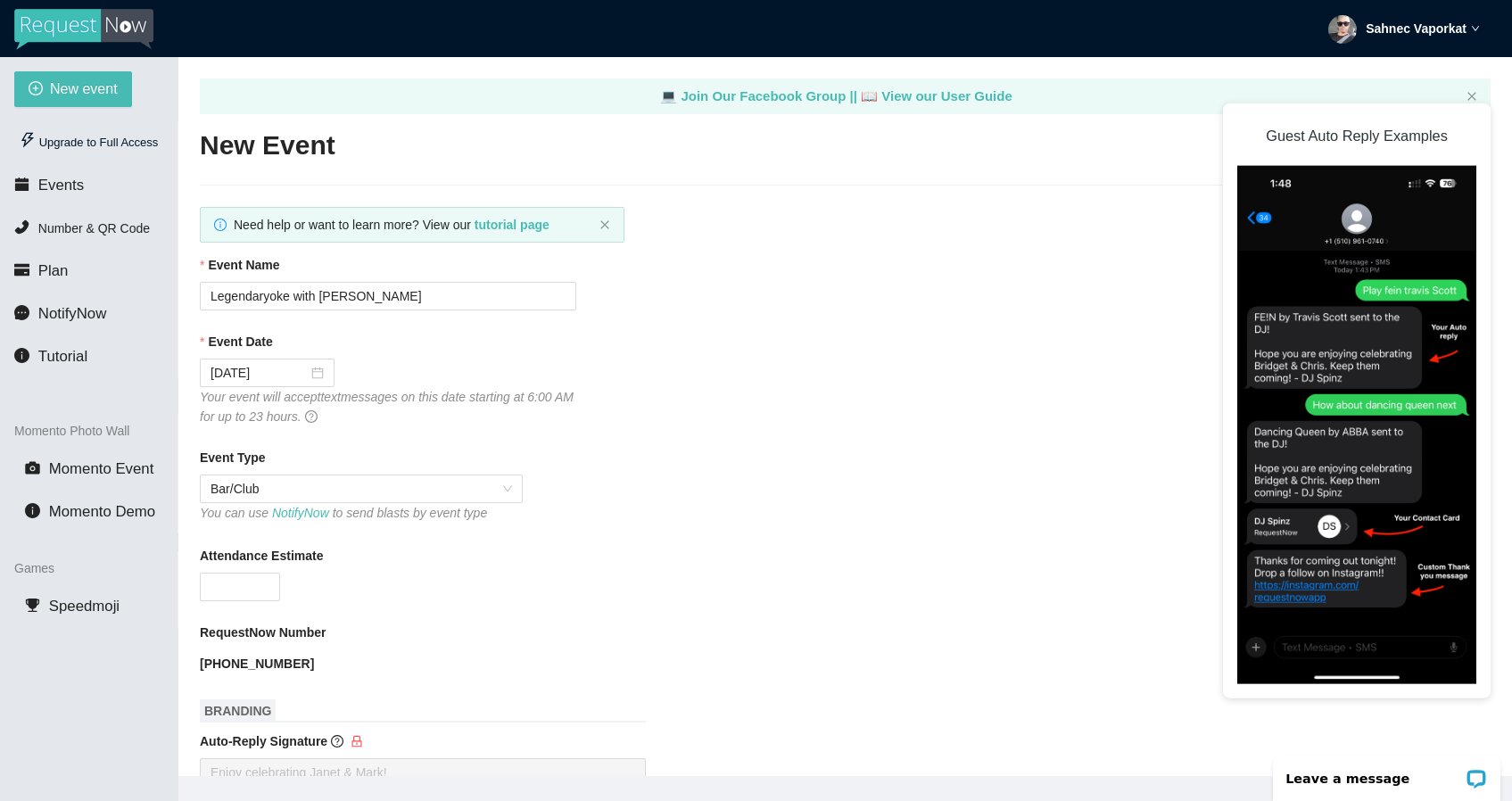
click at [46, 269] on span "Plan" at bounding box center [53, 271] width 30 height 17
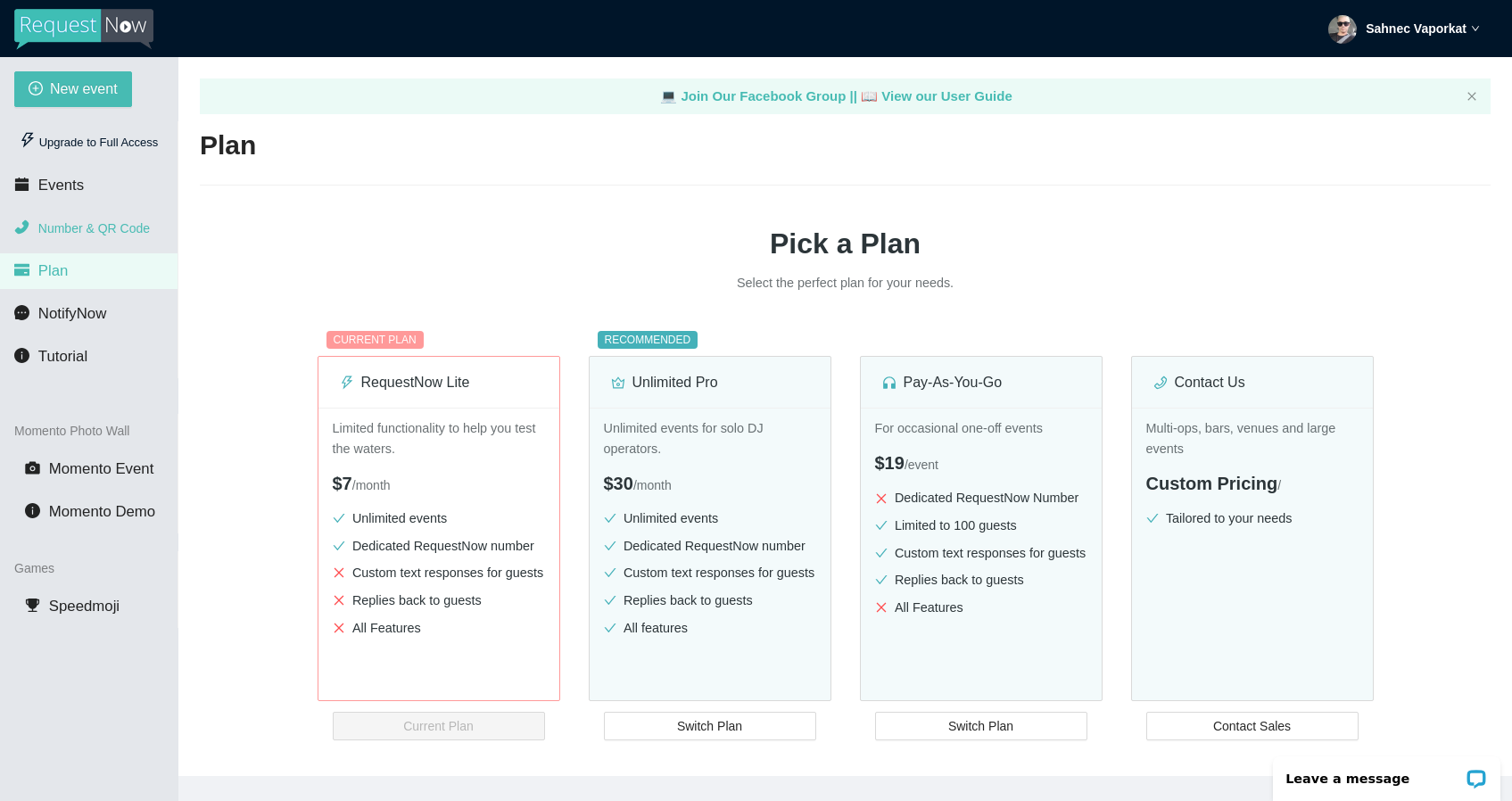
click at [79, 236] on li "Number & QR Code" at bounding box center [89, 228] width 177 height 36
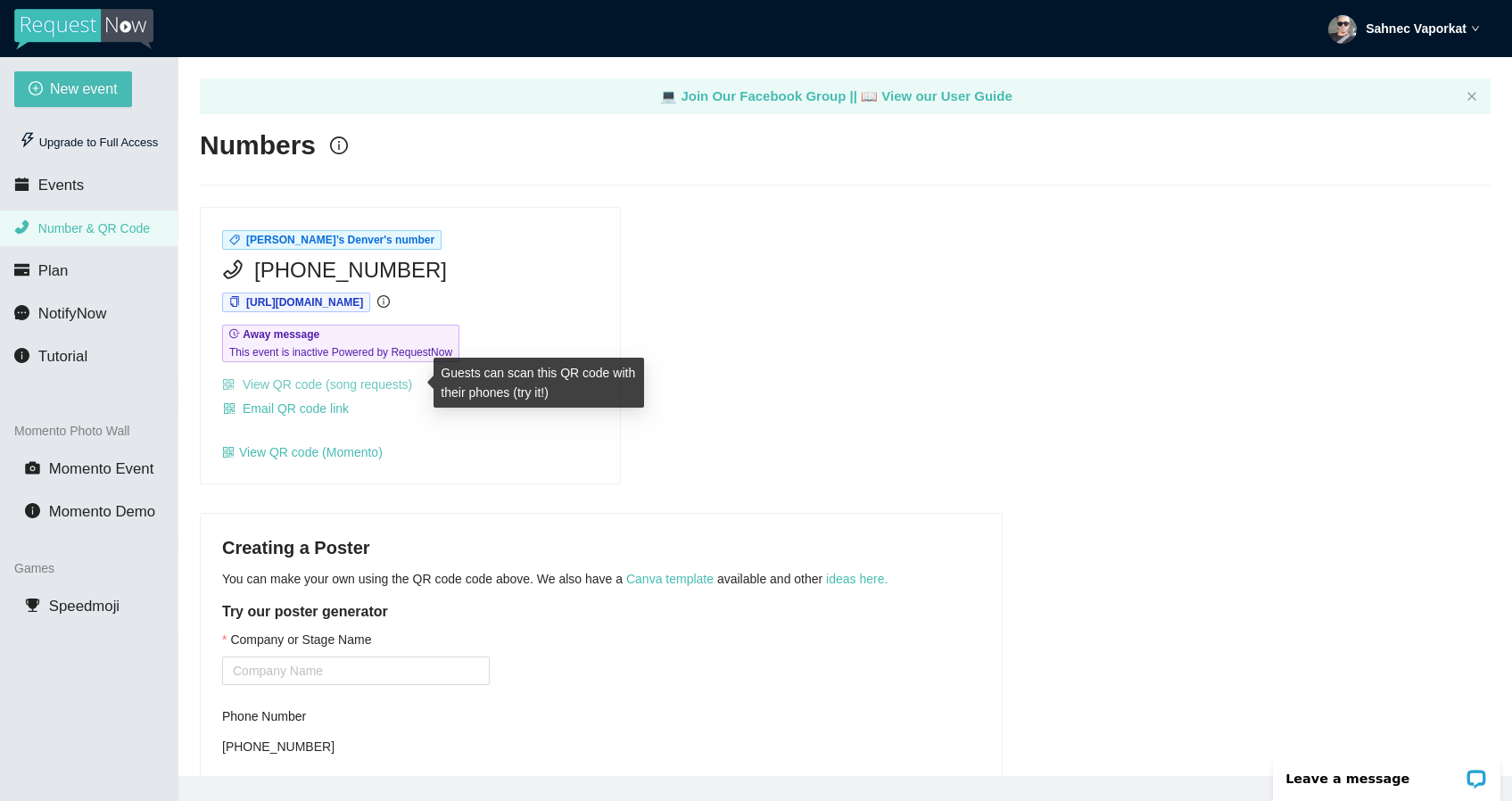
click at [365, 388] on link "View QR code (song requests)" at bounding box center [316, 384] width 190 height 15
click at [564, 287] on div "Charlie’s Denver's number (720) 776-0483 https://app.requestnow.io/jejvdqe/next…" at bounding box center [410, 346] width 419 height 275
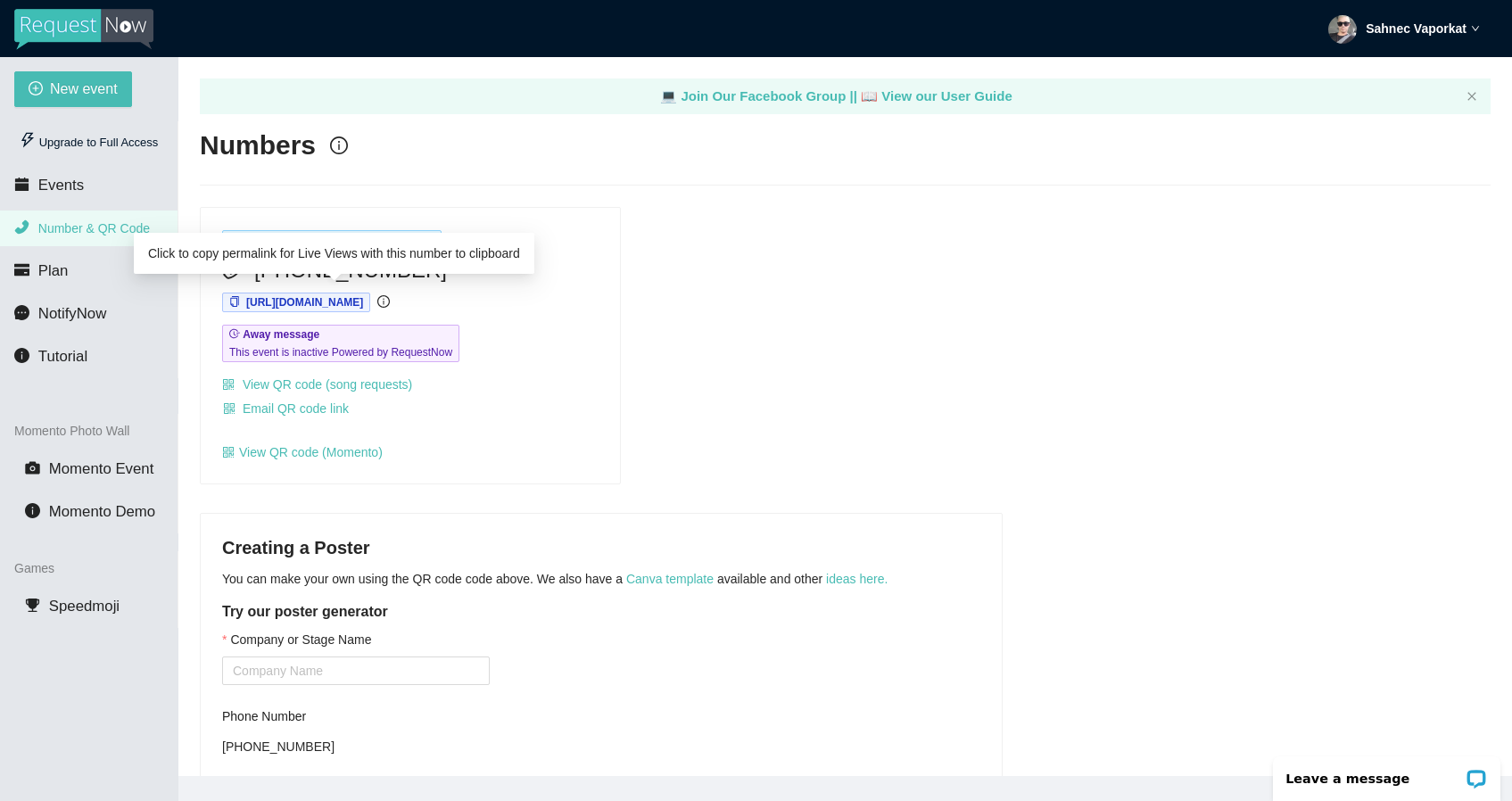
click at [363, 306] on span "https://app.requestnow.io/jejvdqe/next" at bounding box center [305, 302] width 117 height 13
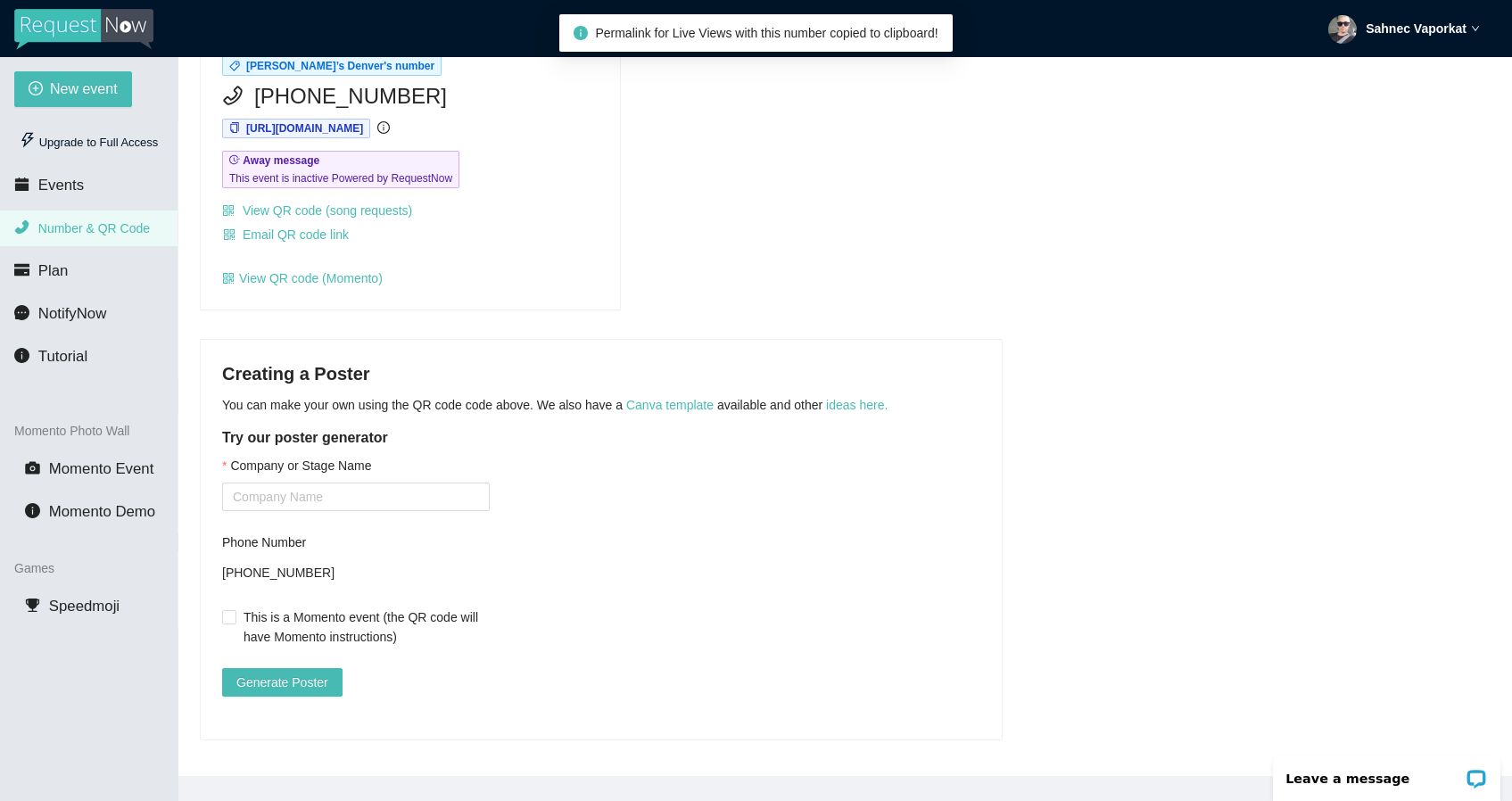
scroll to position [186, 0]
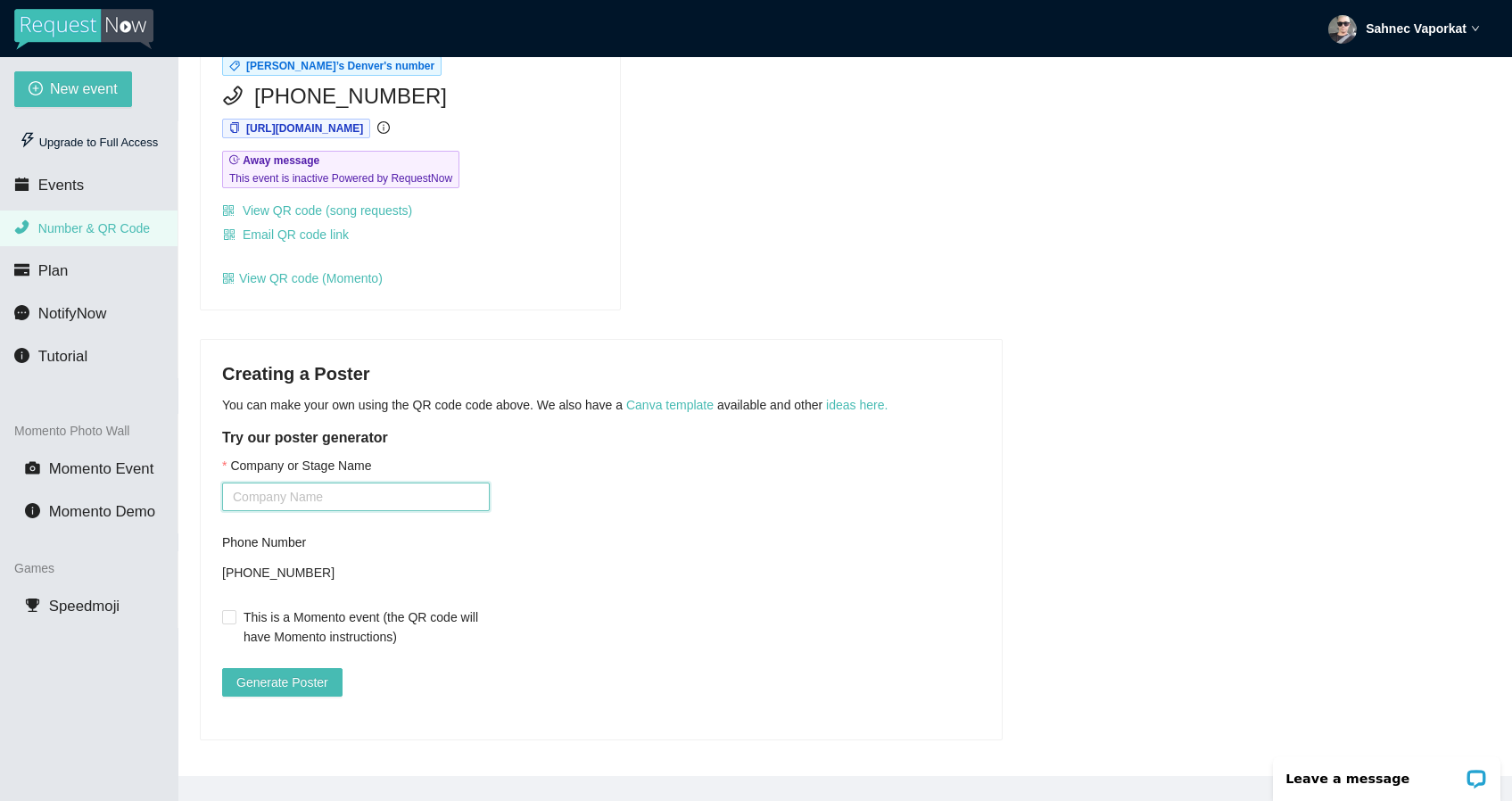
click at [264, 489] on input "Company or Stage Name" at bounding box center [355, 496] width 268 height 28
type input "k"
type input "DJ Sahnec"
click at [309, 676] on span "Generate Poster" at bounding box center [282, 682] width 91 height 19
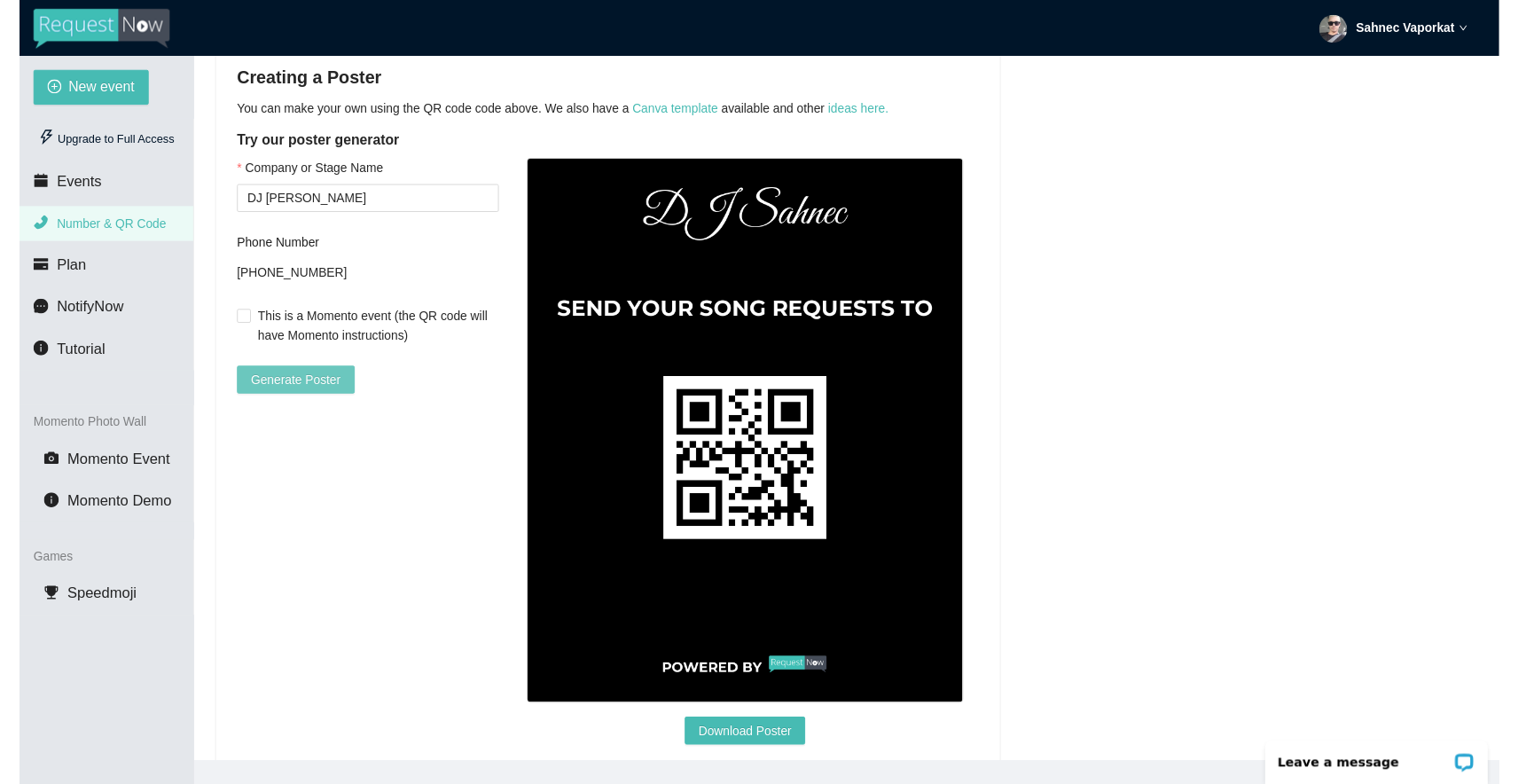
scroll to position [471, 0]
